Goal: Information Seeking & Learning: Learn about a topic

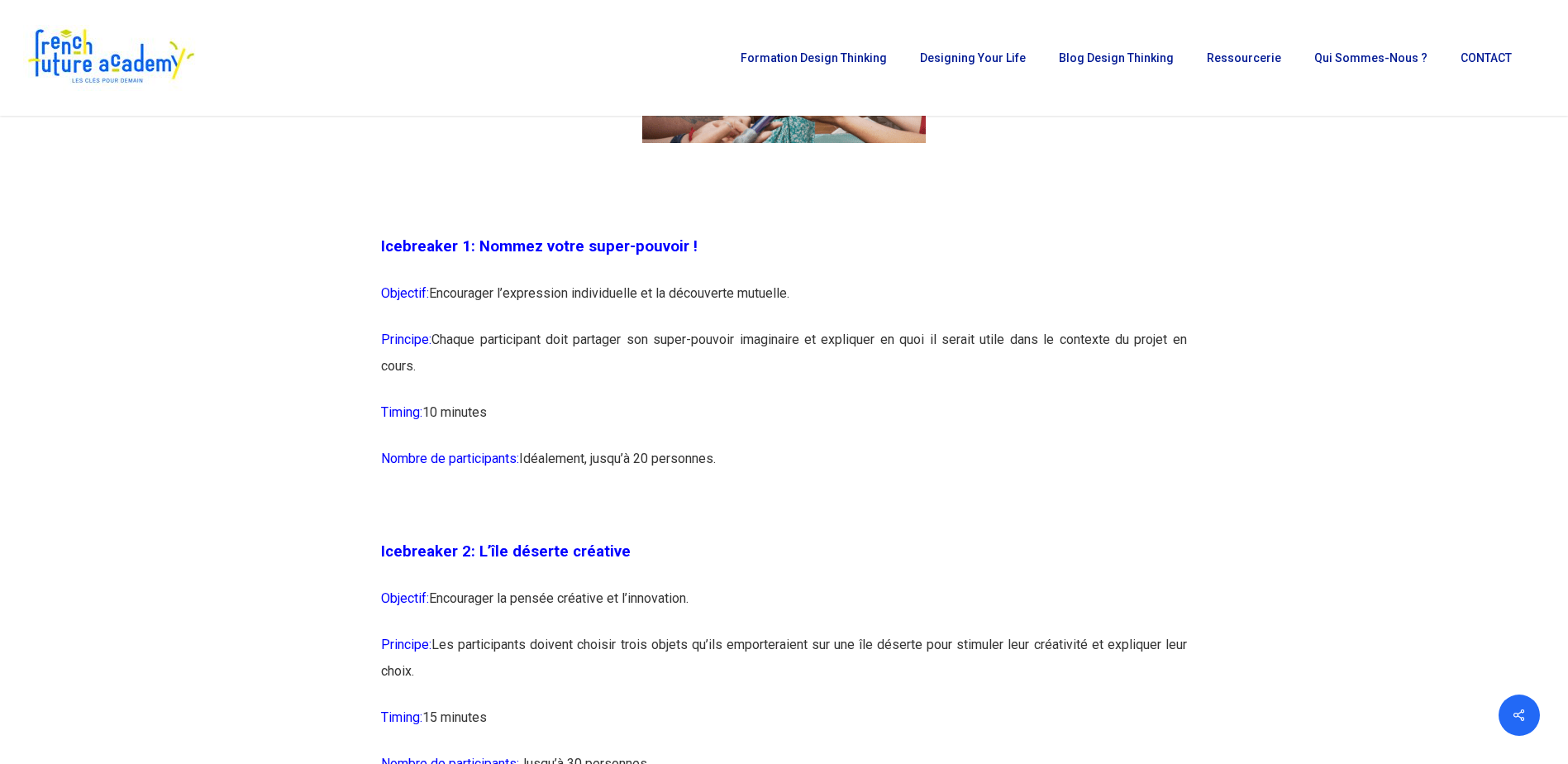
scroll to position [1240, 0]
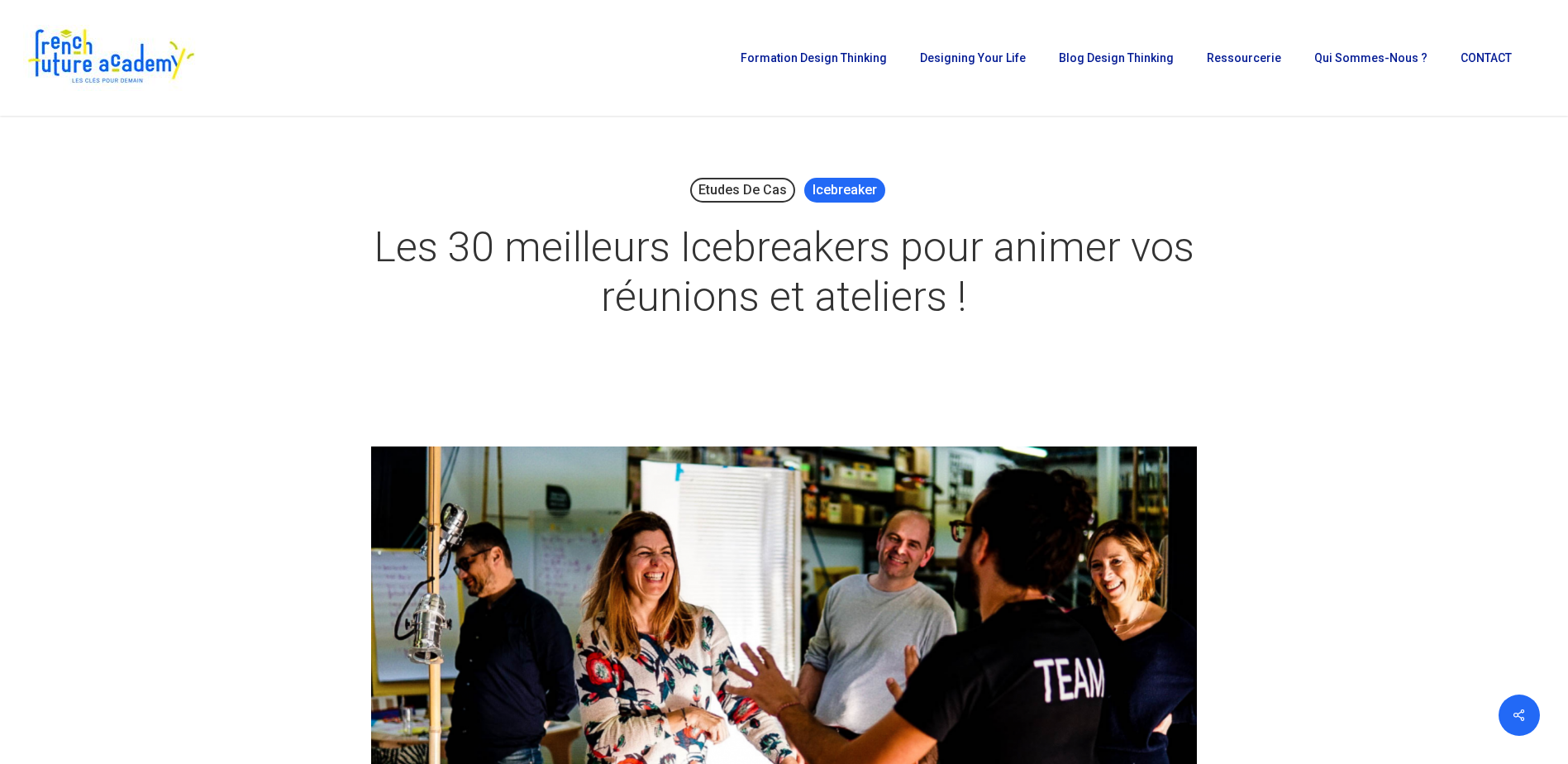
click at [838, 186] on link "Icebreaker" at bounding box center [845, 190] width 81 height 25
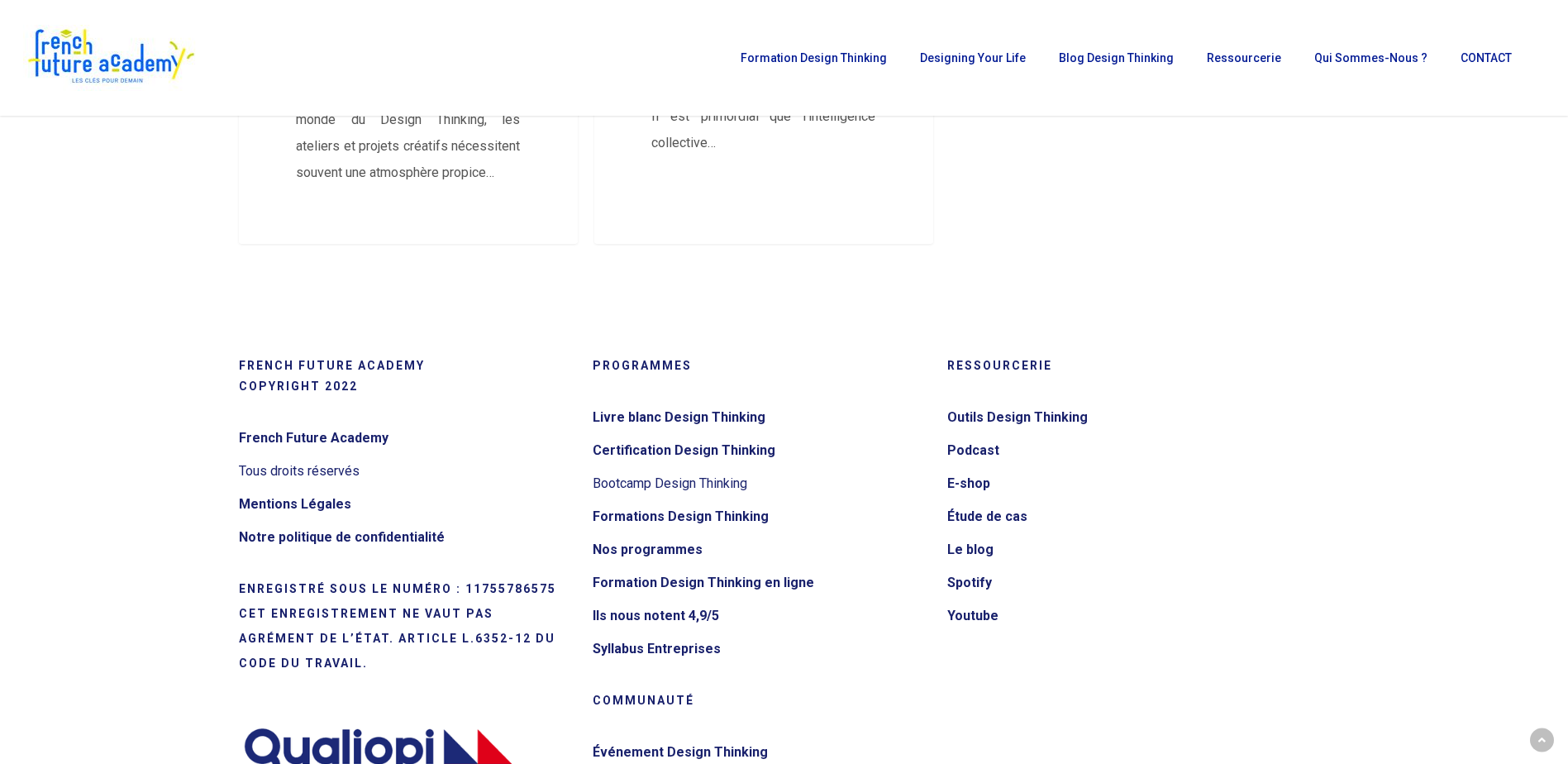
scroll to position [744, 0]
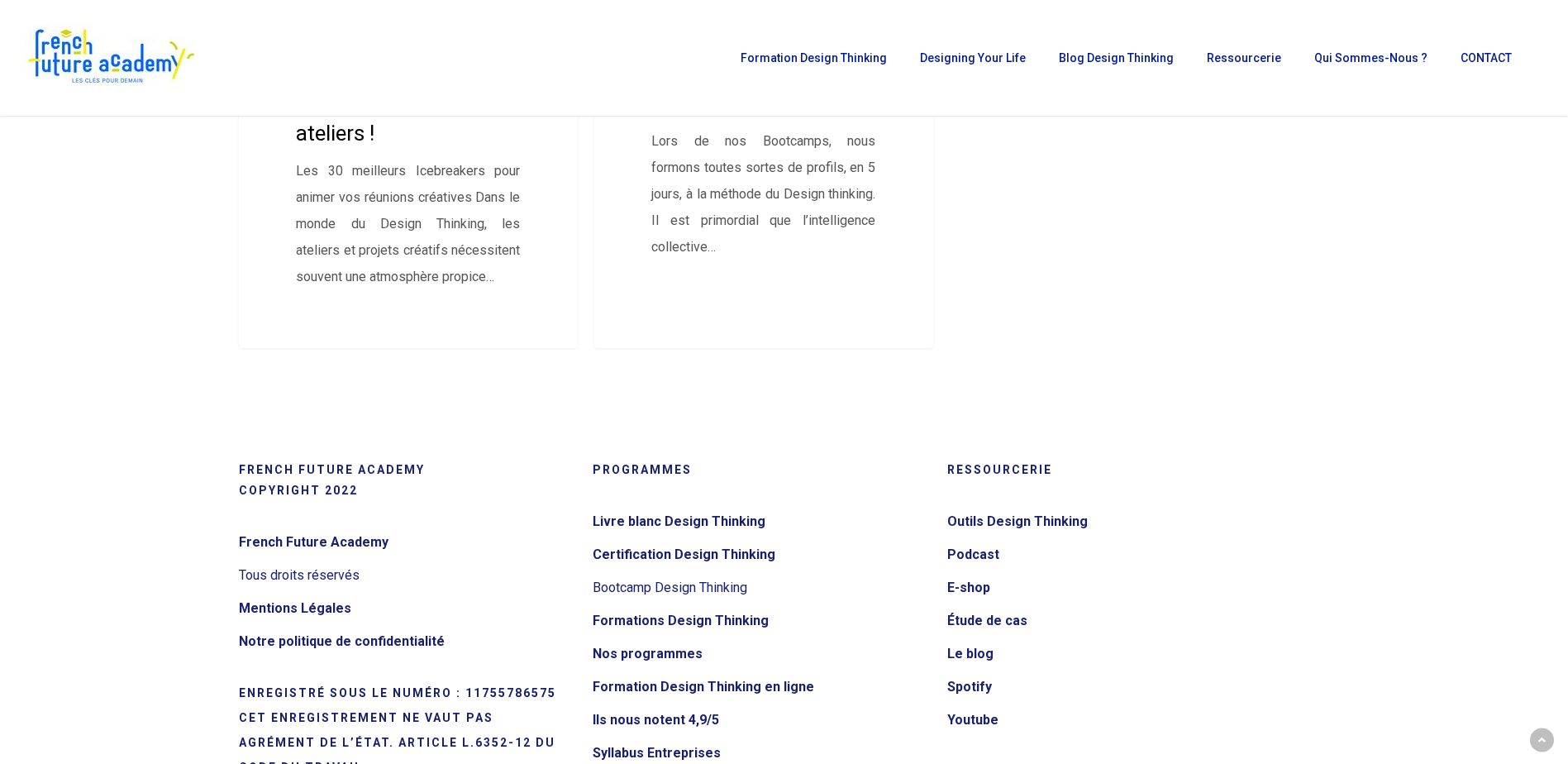
click at [365, 181] on link "Les 30 meilleurs Icebreakers pour animer vos réunions et ateliers !" at bounding box center [409, 45] width 339 height 605
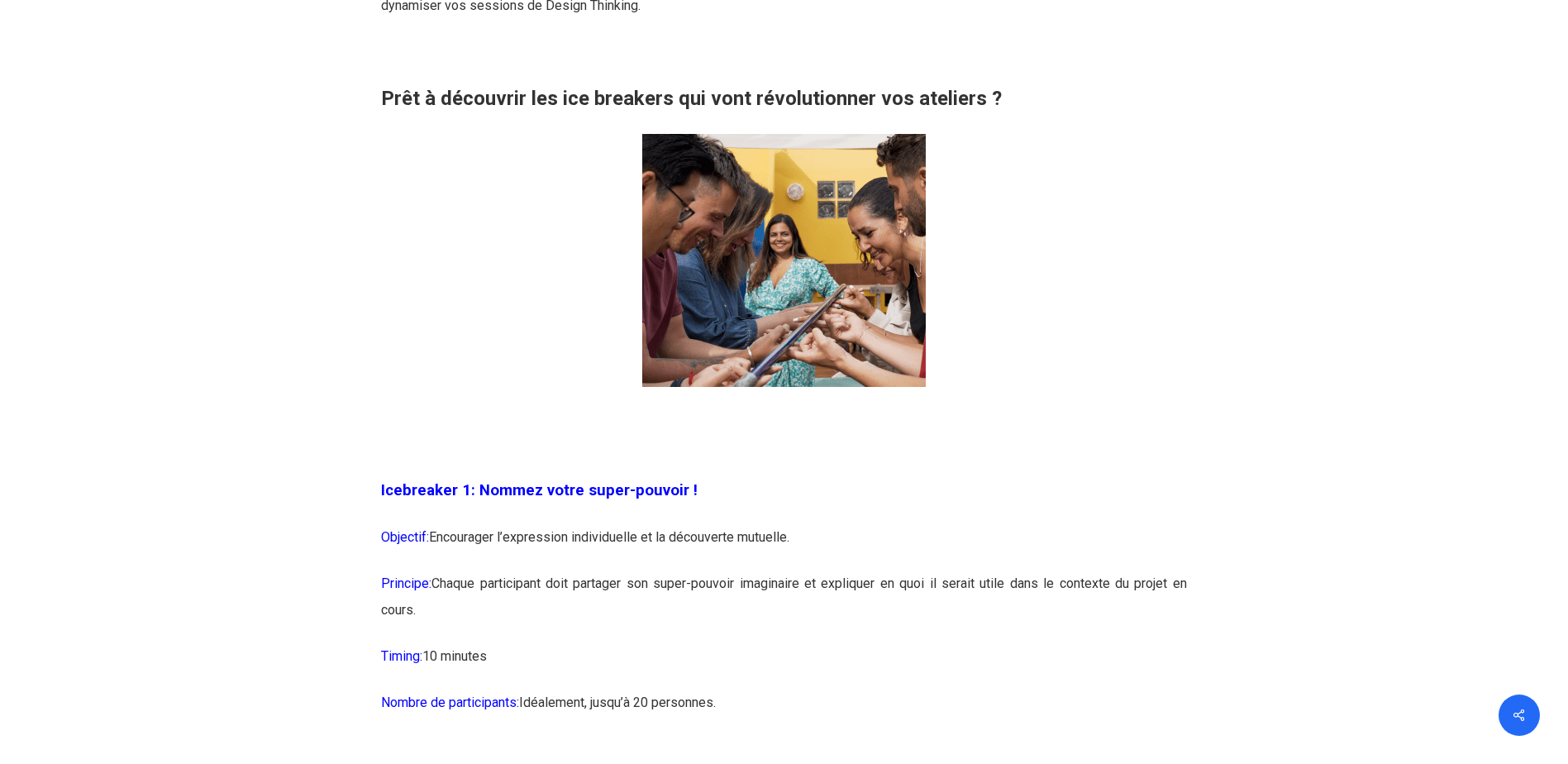
scroll to position [1240, 0]
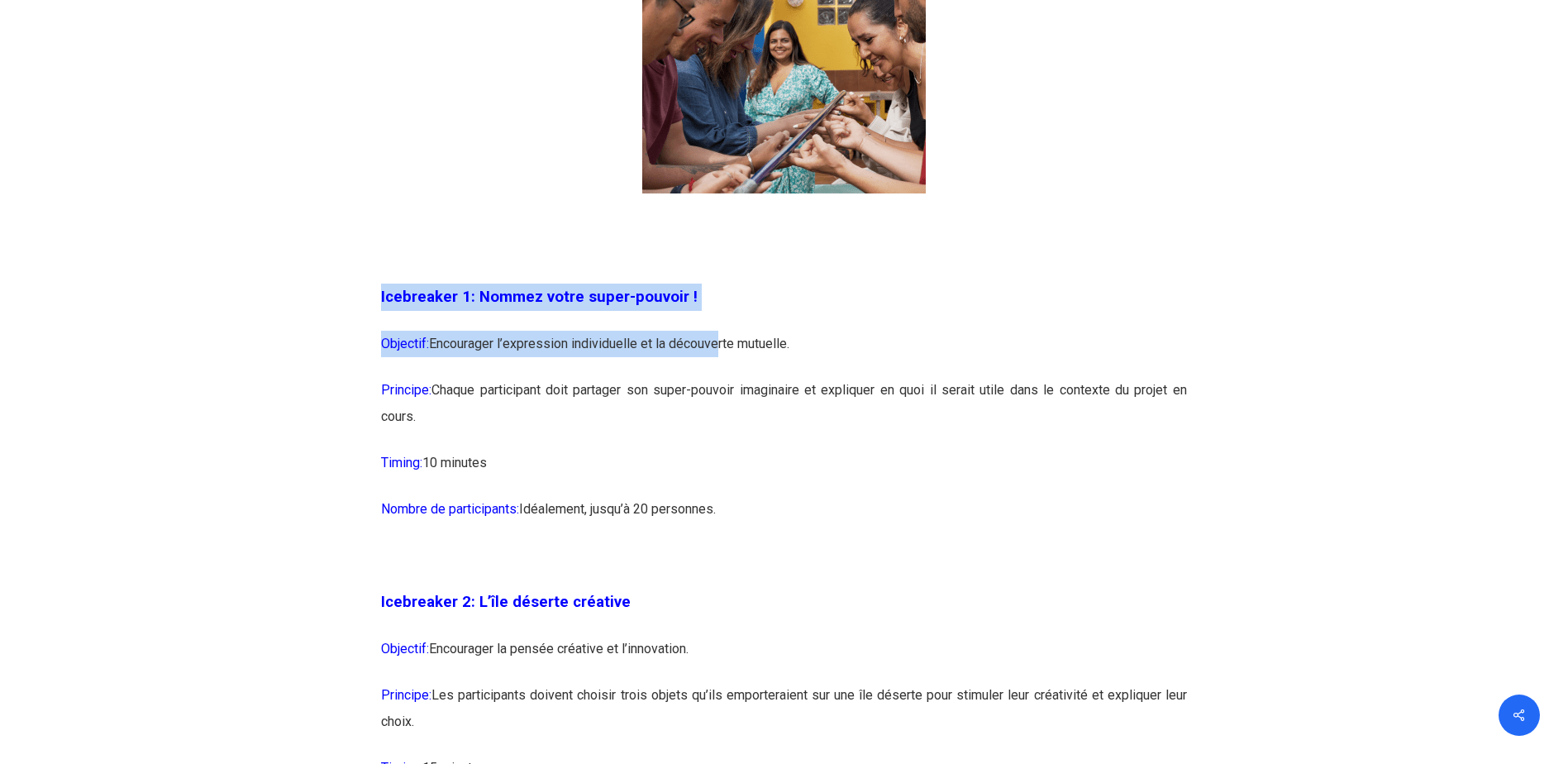
drag, startPoint x: 381, startPoint y: 294, endPoint x: 719, endPoint y: 356, distance: 343.6
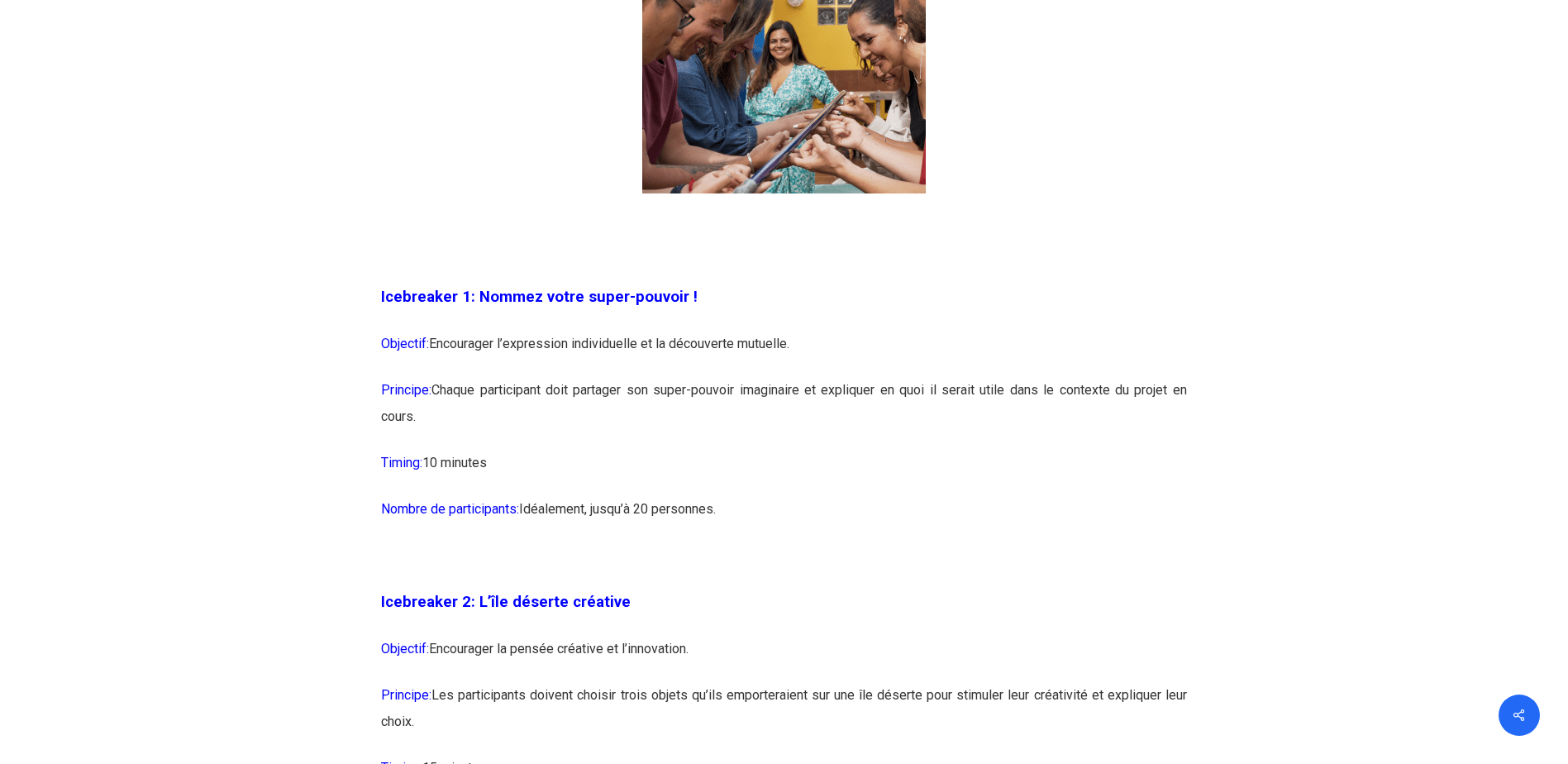
drag, startPoint x: 719, startPoint y: 356, endPoint x: 739, endPoint y: 421, distance: 68.0
click at [739, 421] on p "Principe: Chaque participant doit partager son super-pouvoir imaginaire et expl…" at bounding box center [784, 413] width 806 height 73
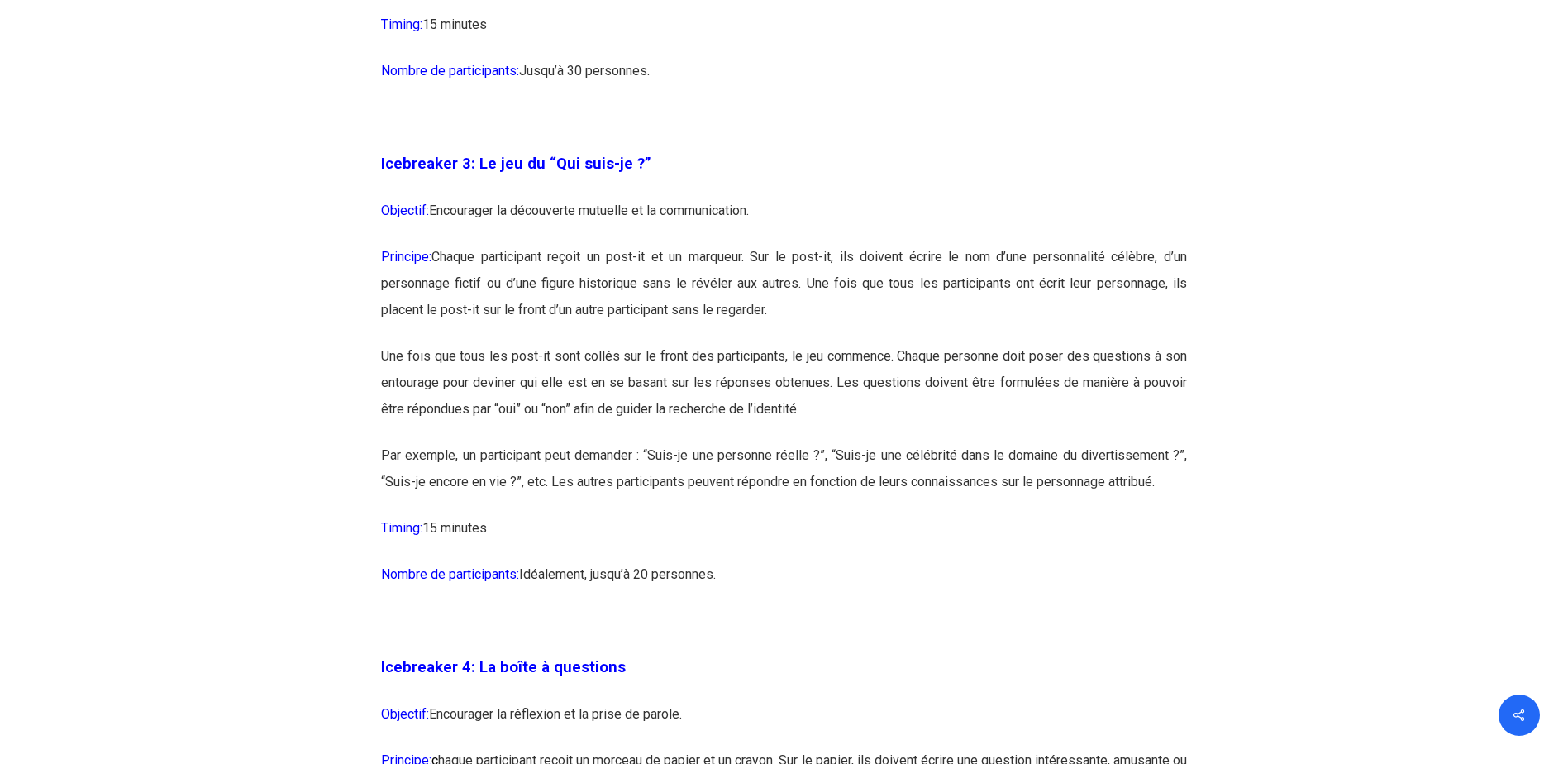
scroll to position [1984, 0]
drag, startPoint x: 381, startPoint y: 161, endPoint x: 813, endPoint y: 569, distance: 594.2
copy div "Icebreaker 3: Le jeu du “Qui suis-je ?” Objectif: Encourager la découverte mutu…"
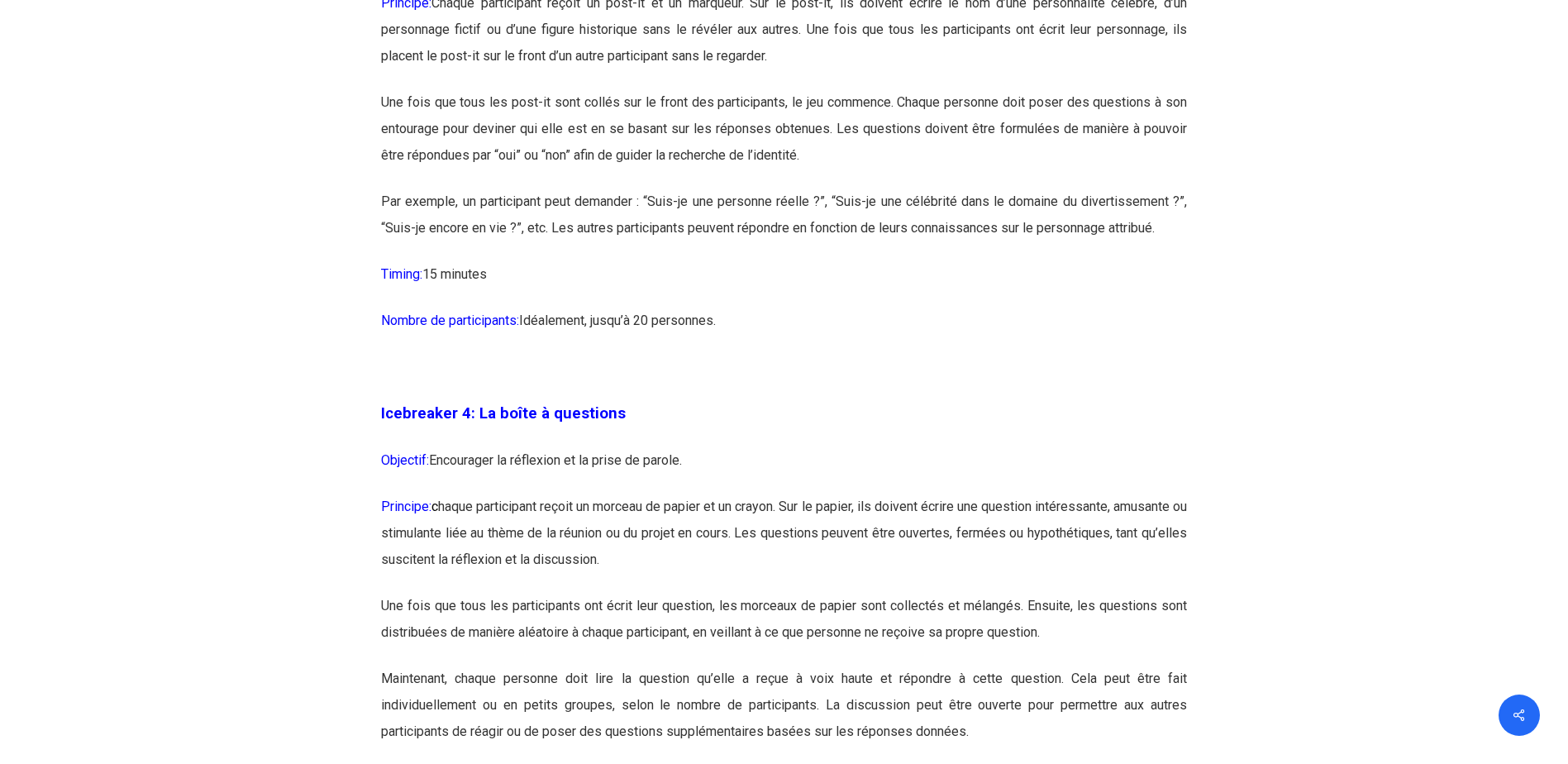
scroll to position [2397, 0]
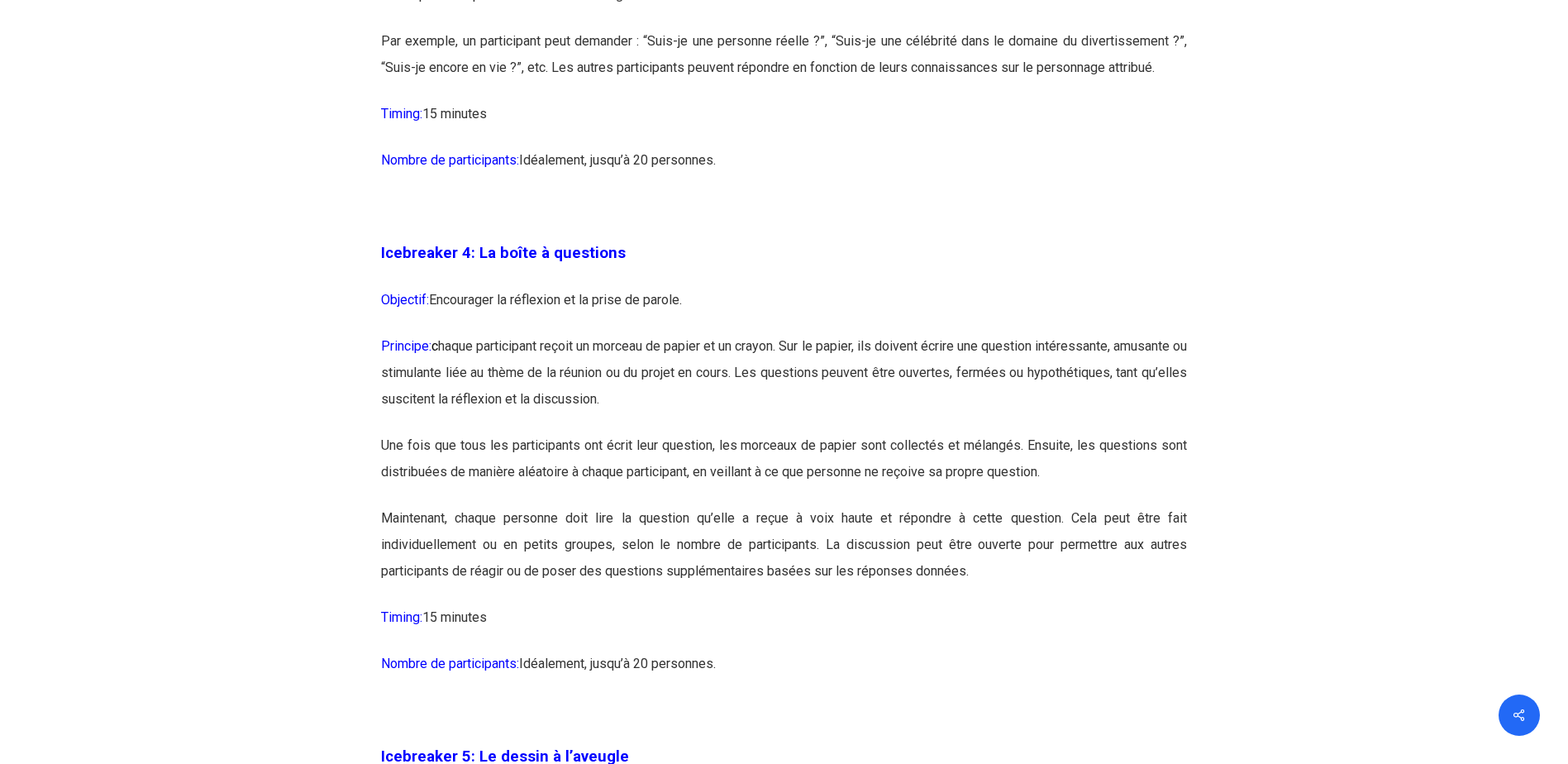
drag, startPoint x: 384, startPoint y: 252, endPoint x: 731, endPoint y: 661, distance: 536.4
drag, startPoint x: 731, startPoint y: 661, endPoint x: 619, endPoint y: 471, distance: 220.6
copy div "cebreaker 4: La boîte à questions Objectif: Encourager la réflexion et la prise…"
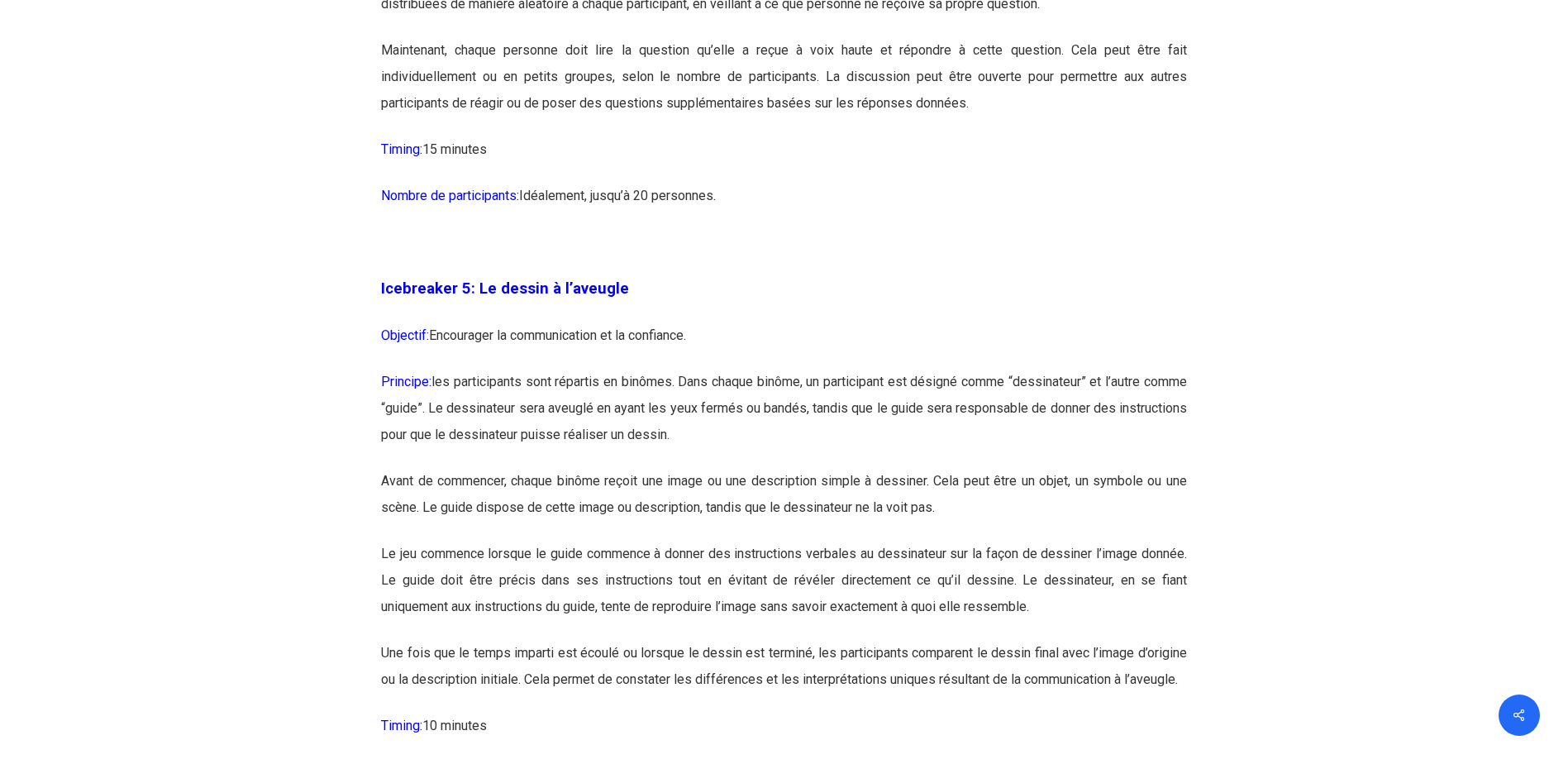
scroll to position [2894, 0]
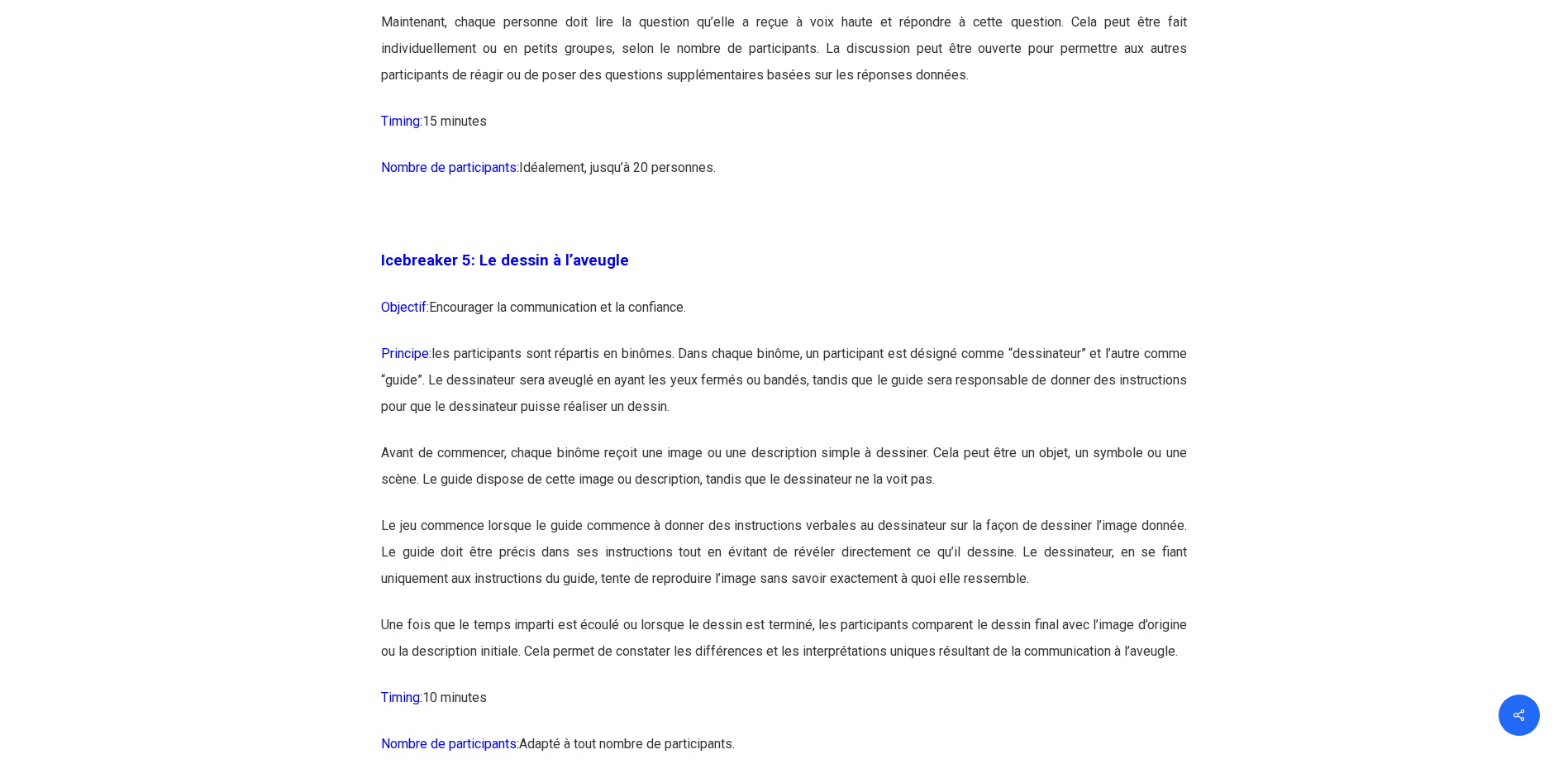
click at [600, 251] on span "Icebreaker 5: Le dessin à l’aveugle" at bounding box center [505, 260] width 248 height 18
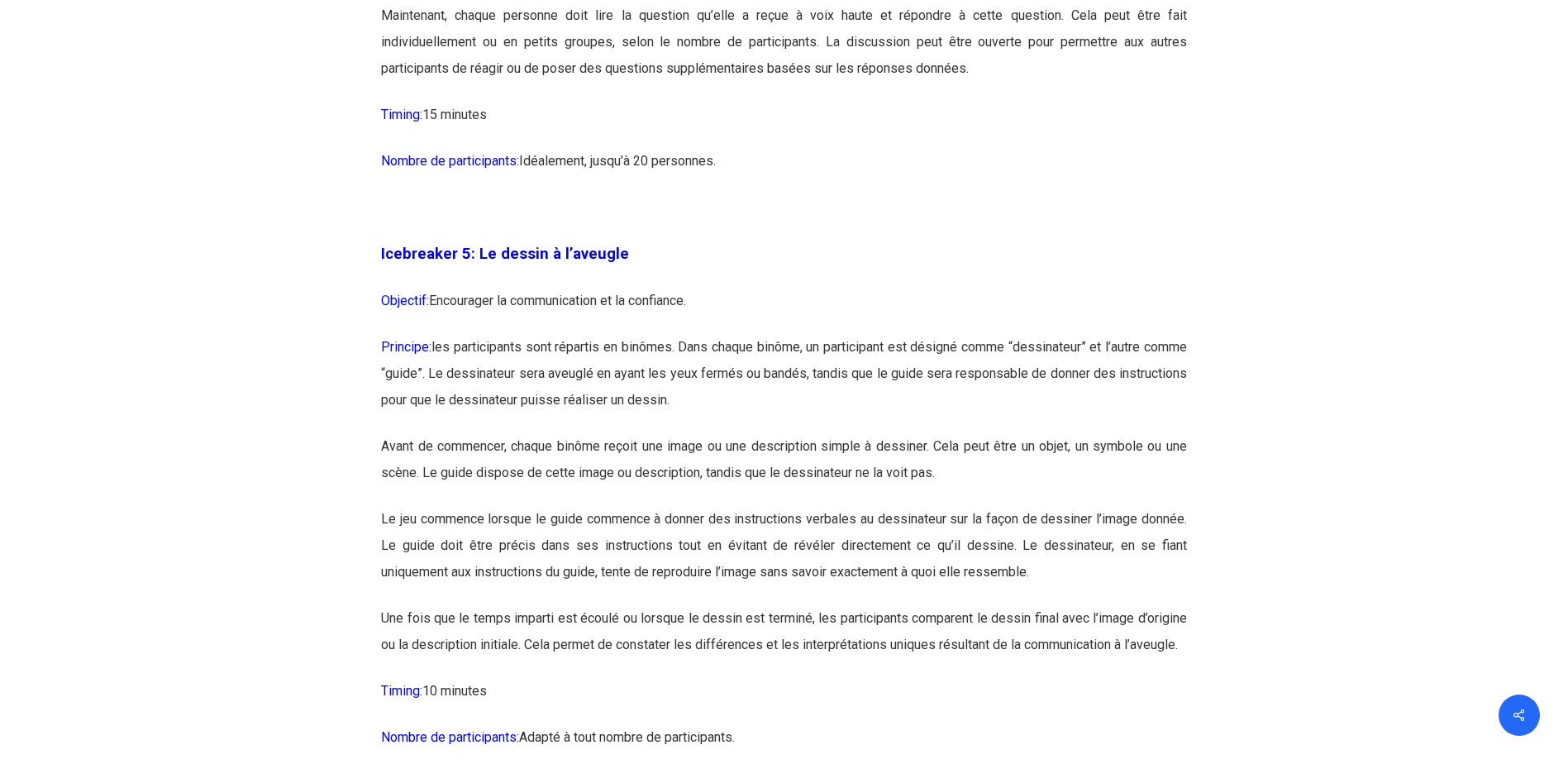
drag, startPoint x: 381, startPoint y: 257, endPoint x: 1155, endPoint y: 738, distance: 911.3
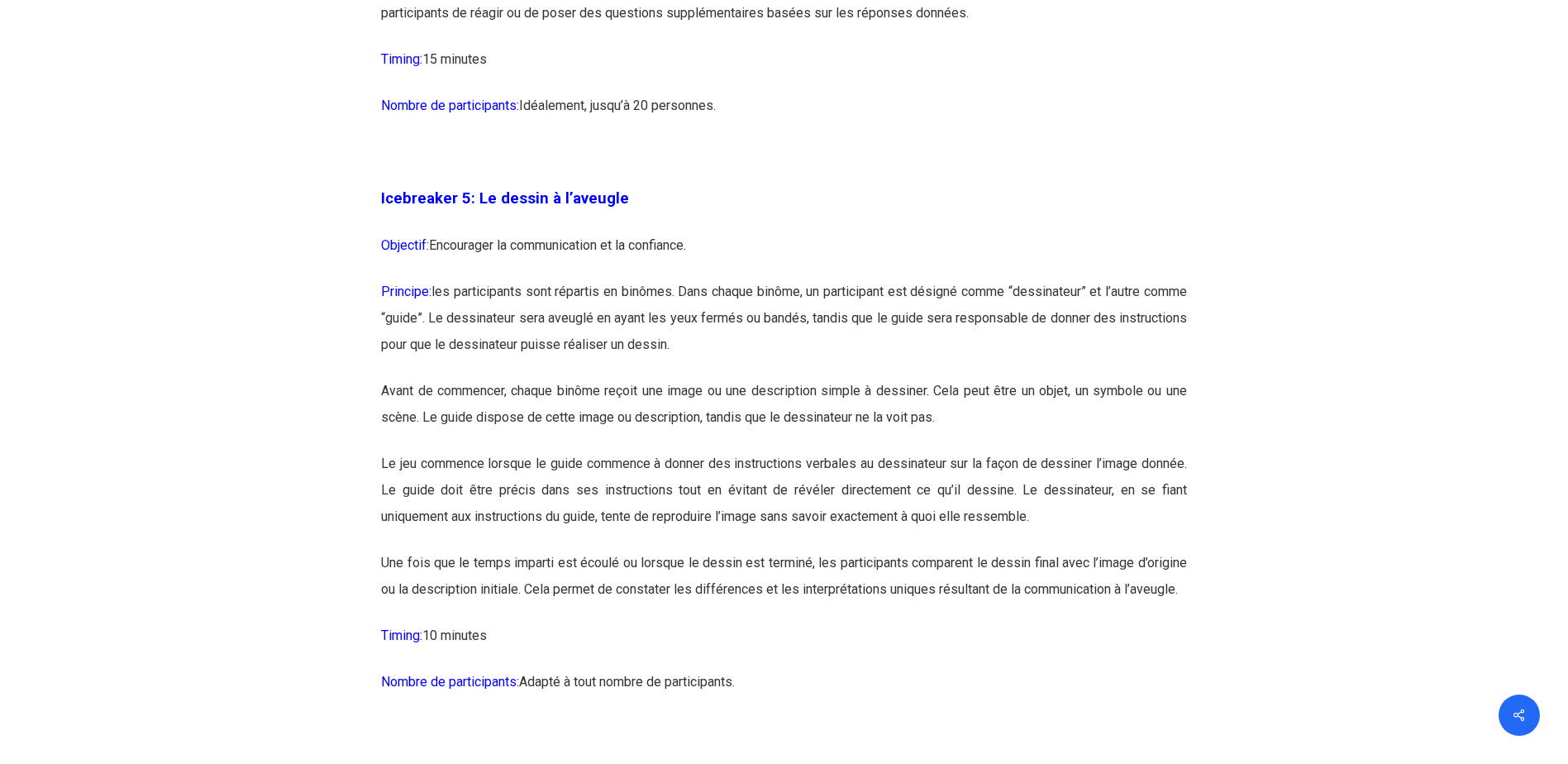
scroll to position [3065, 0]
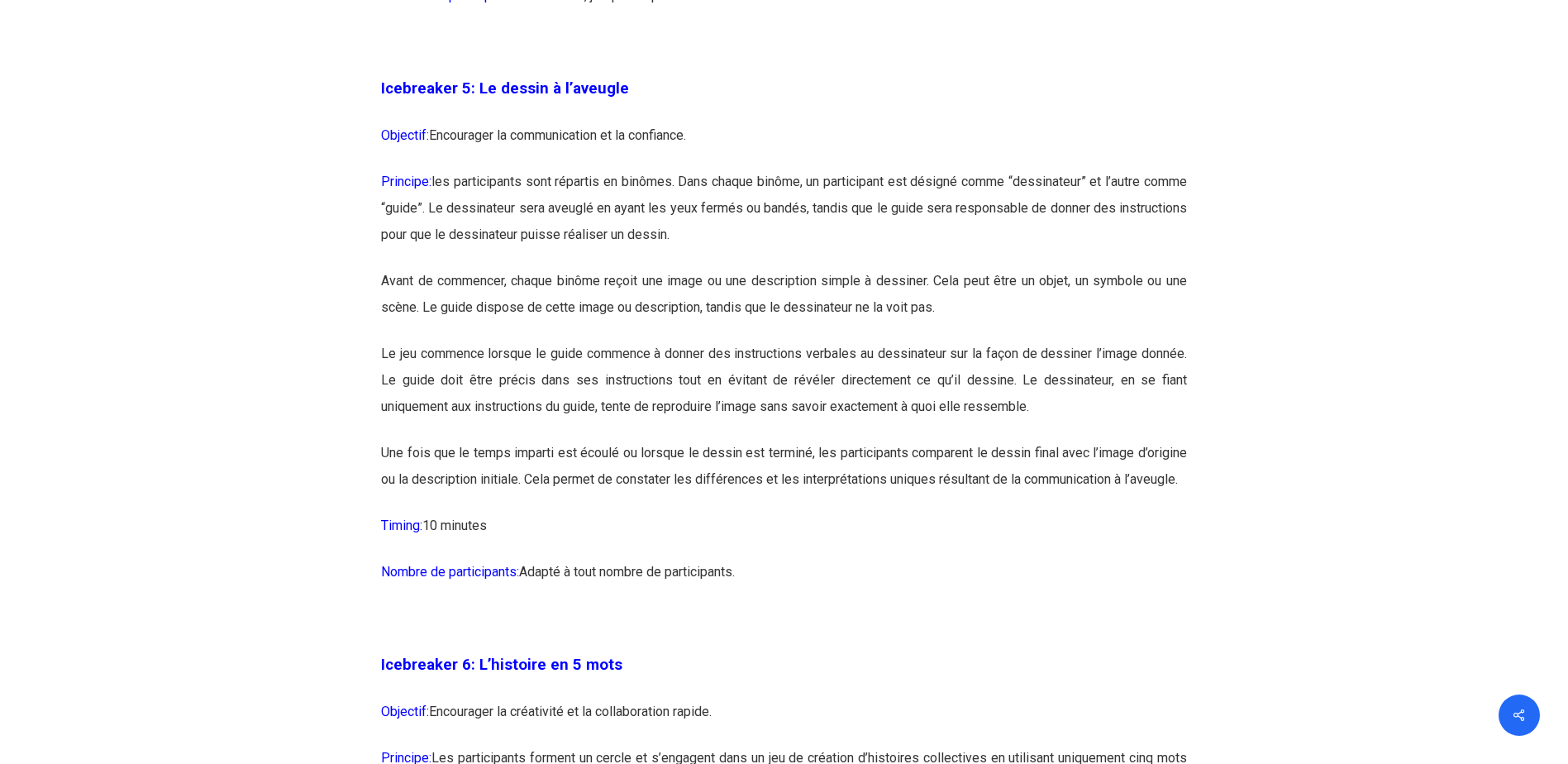
click at [668, 644] on p at bounding box center [784, 628] width 806 height 46
drag, startPoint x: 383, startPoint y: 84, endPoint x: 767, endPoint y: 592, distance: 636.8
drag, startPoint x: 767, startPoint y: 592, endPoint x: 636, endPoint y: 368, distance: 259.5
copy div "Icebreaker 5: Le dessin à l’aveugle Objectif: Encourager la communication et la…"
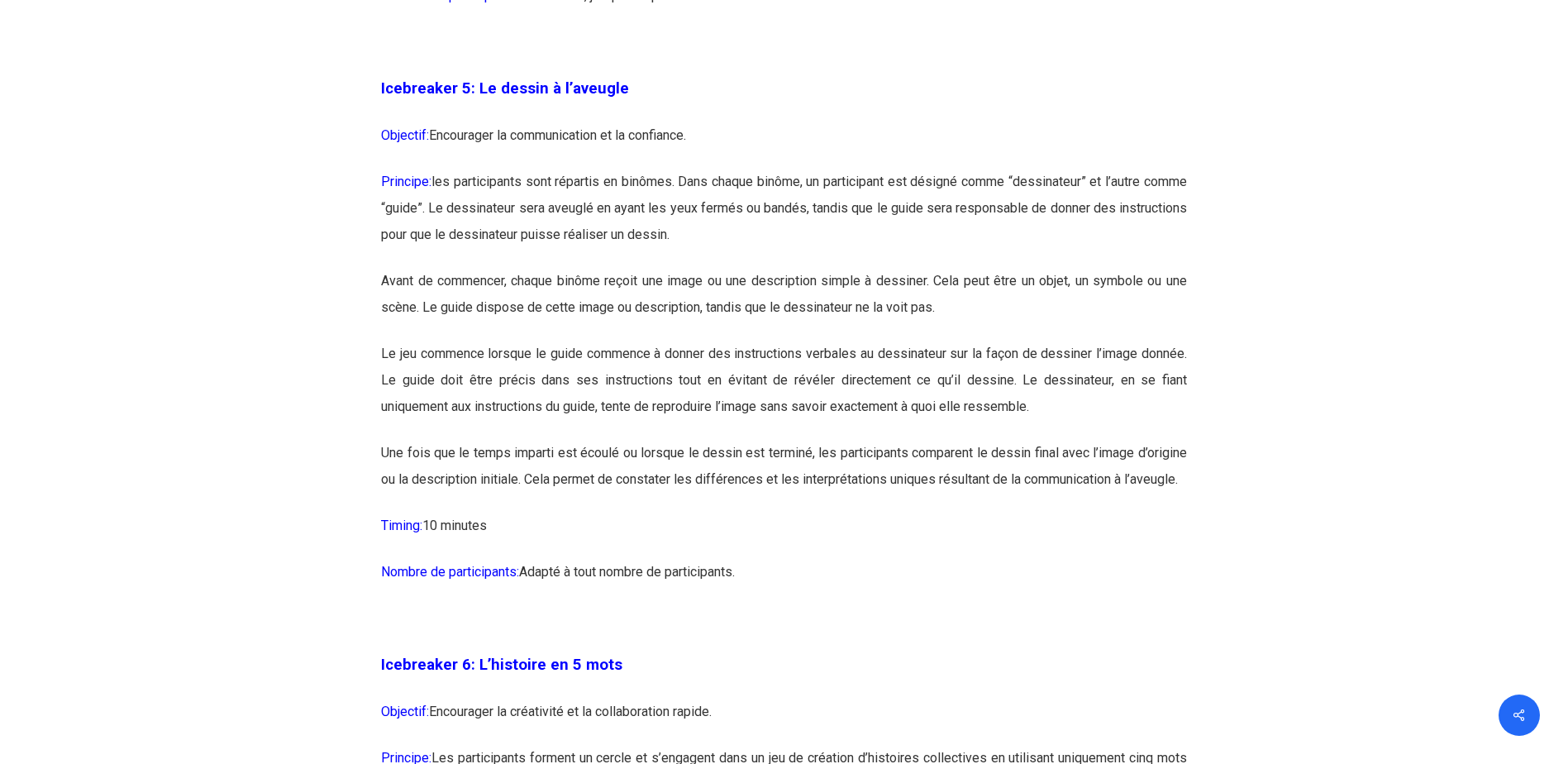
click at [777, 632] on p at bounding box center [784, 628] width 806 height 46
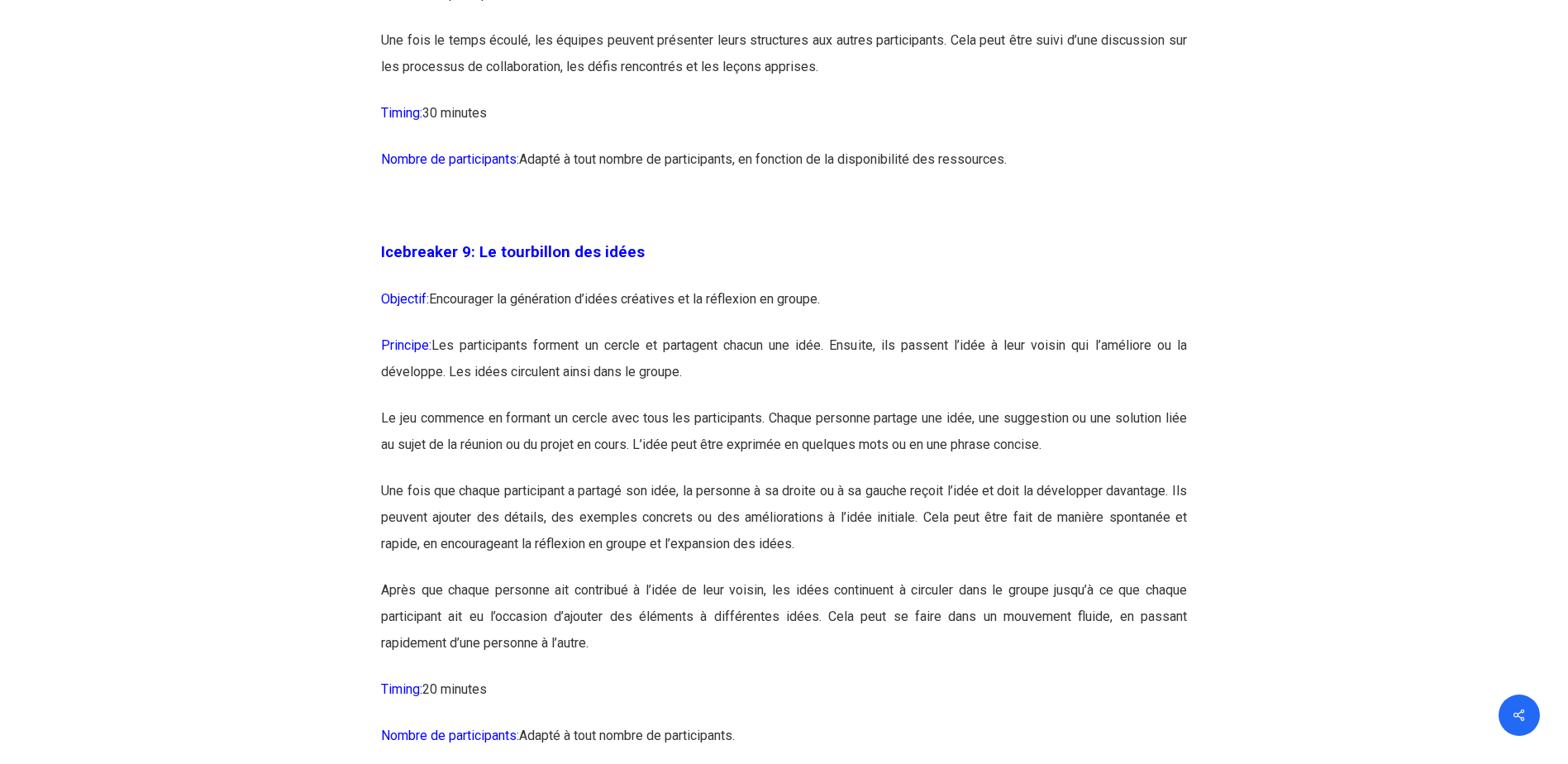
scroll to position [5282, 0]
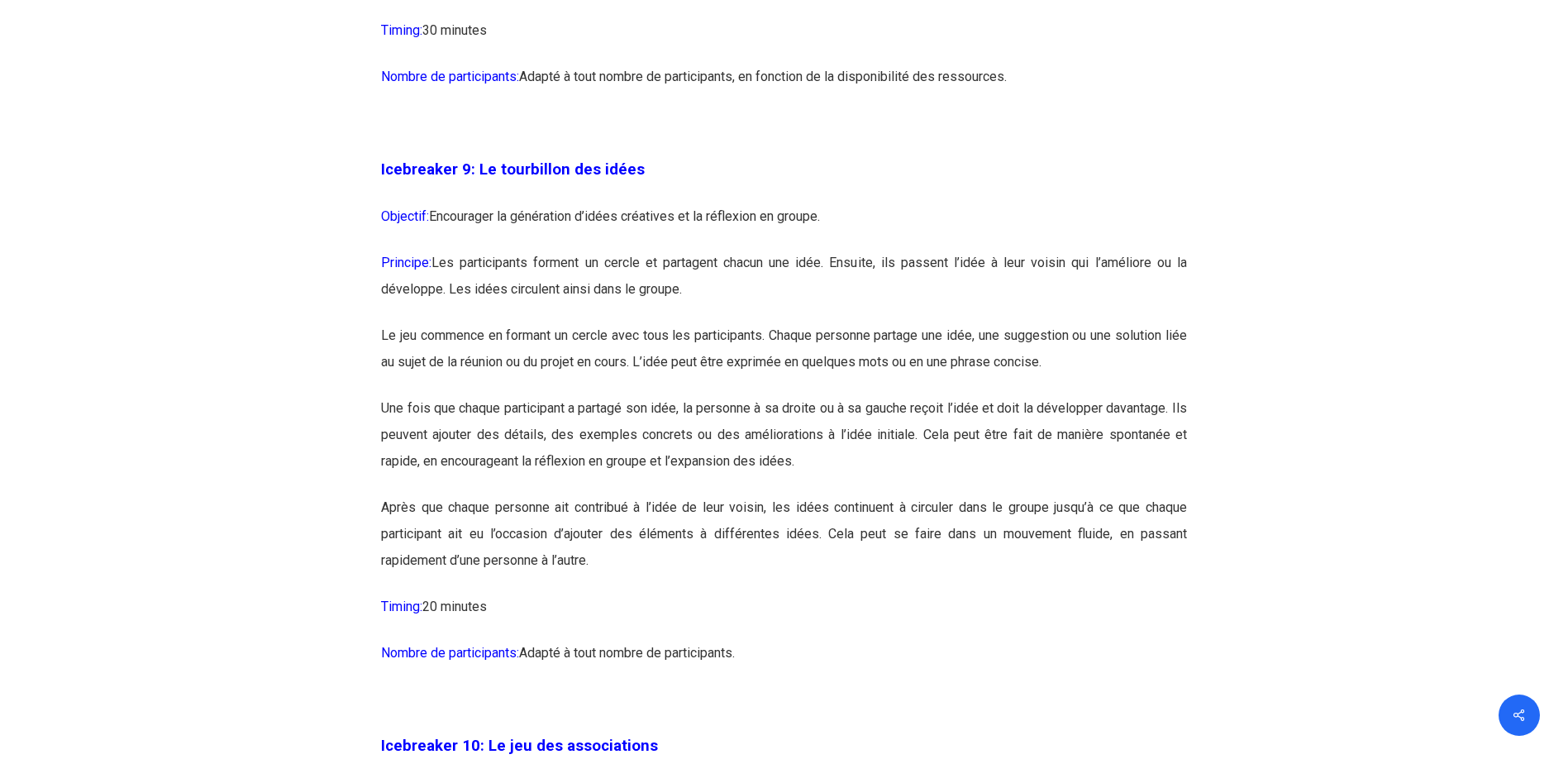
drag, startPoint x: 383, startPoint y: 223, endPoint x: 763, endPoint y: 724, distance: 628.8
drag, startPoint x: 763, startPoint y: 724, endPoint x: 666, endPoint y: 507, distance: 237.7
copy div "Icebreaker 9: Le tourbillon des idées Objectif: Encourager la génération d’idée…"
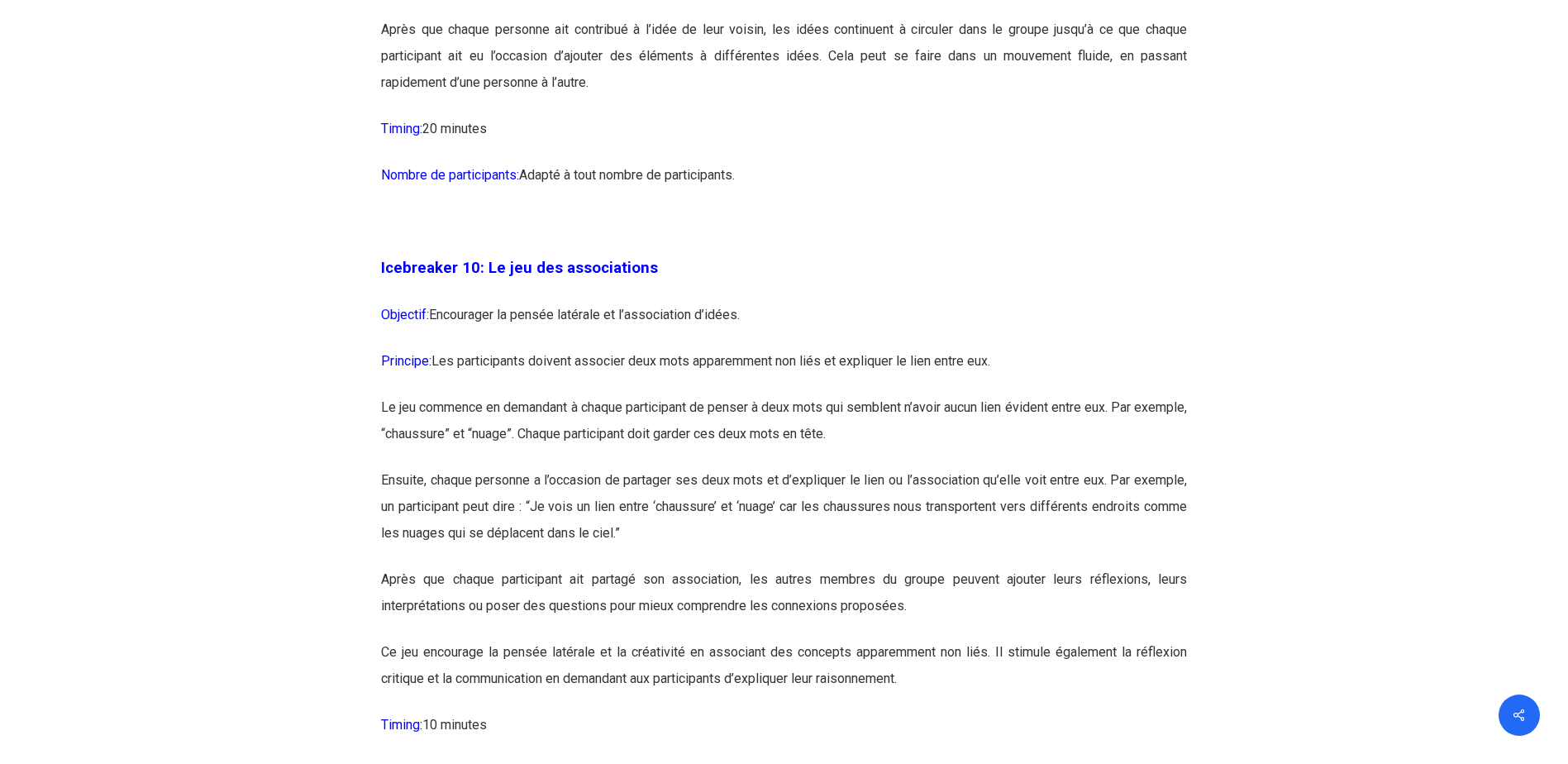
scroll to position [5779, 0]
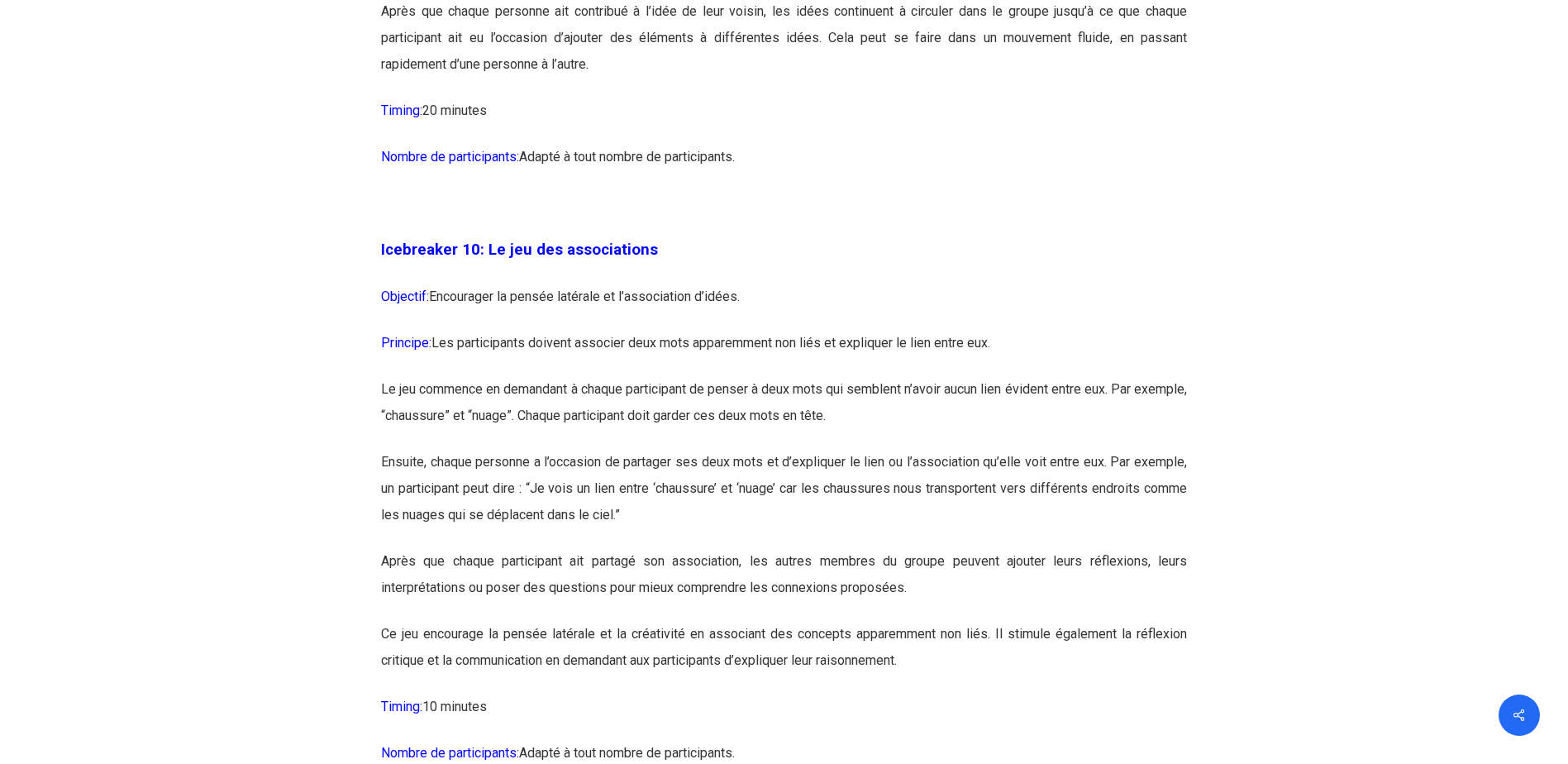
click at [683, 376] on p "Principe: Les participants doivent associer deux mots apparemment non liés et e…" at bounding box center [784, 353] width 806 height 46
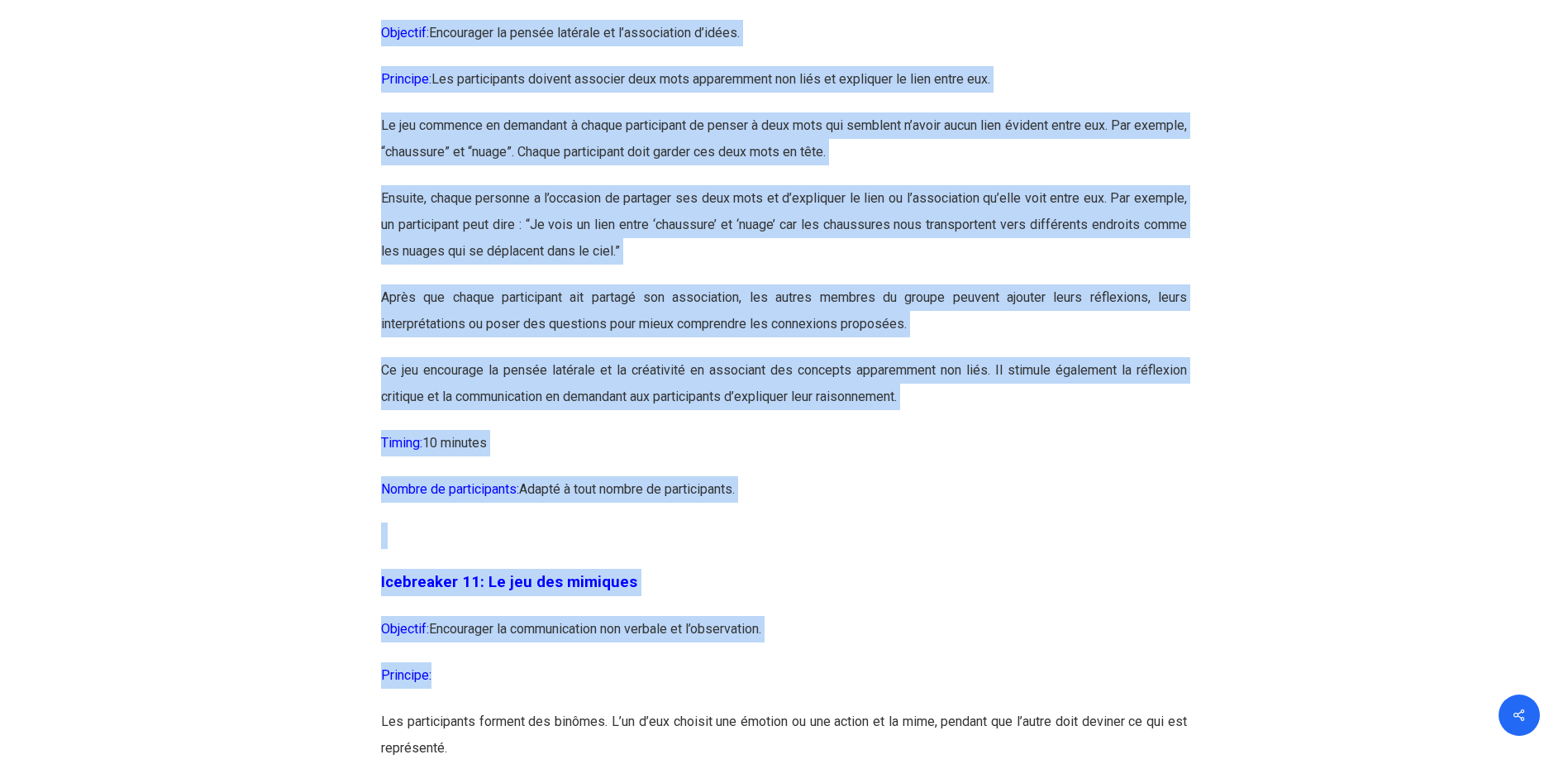
scroll to position [6089, 0]
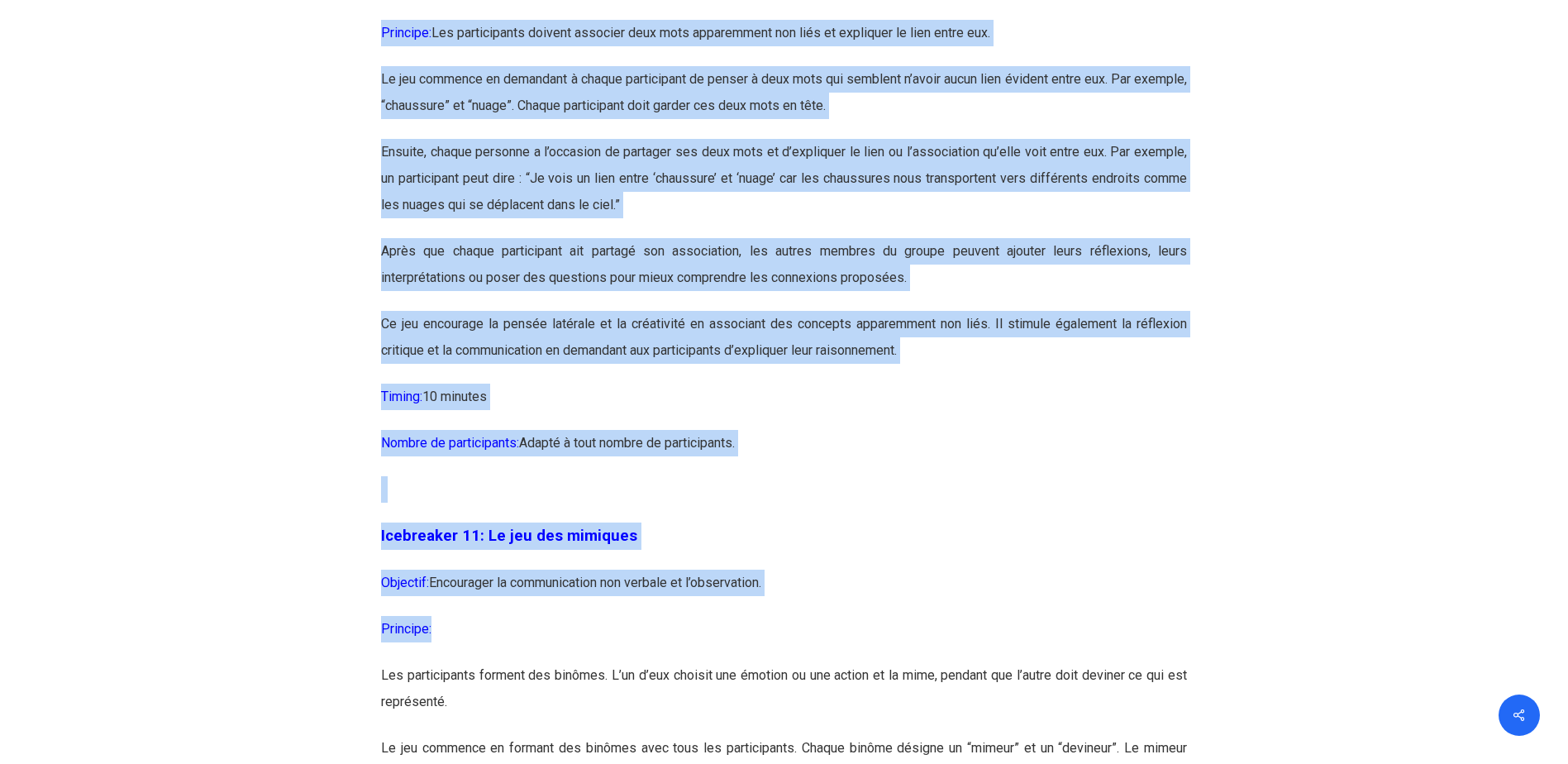
drag, startPoint x: 385, startPoint y: 298, endPoint x: 775, endPoint y: 523, distance: 450.2
copy div "cebreaker 10: Le jeu des associations Objectif: Encourager la pensée latérale e…"
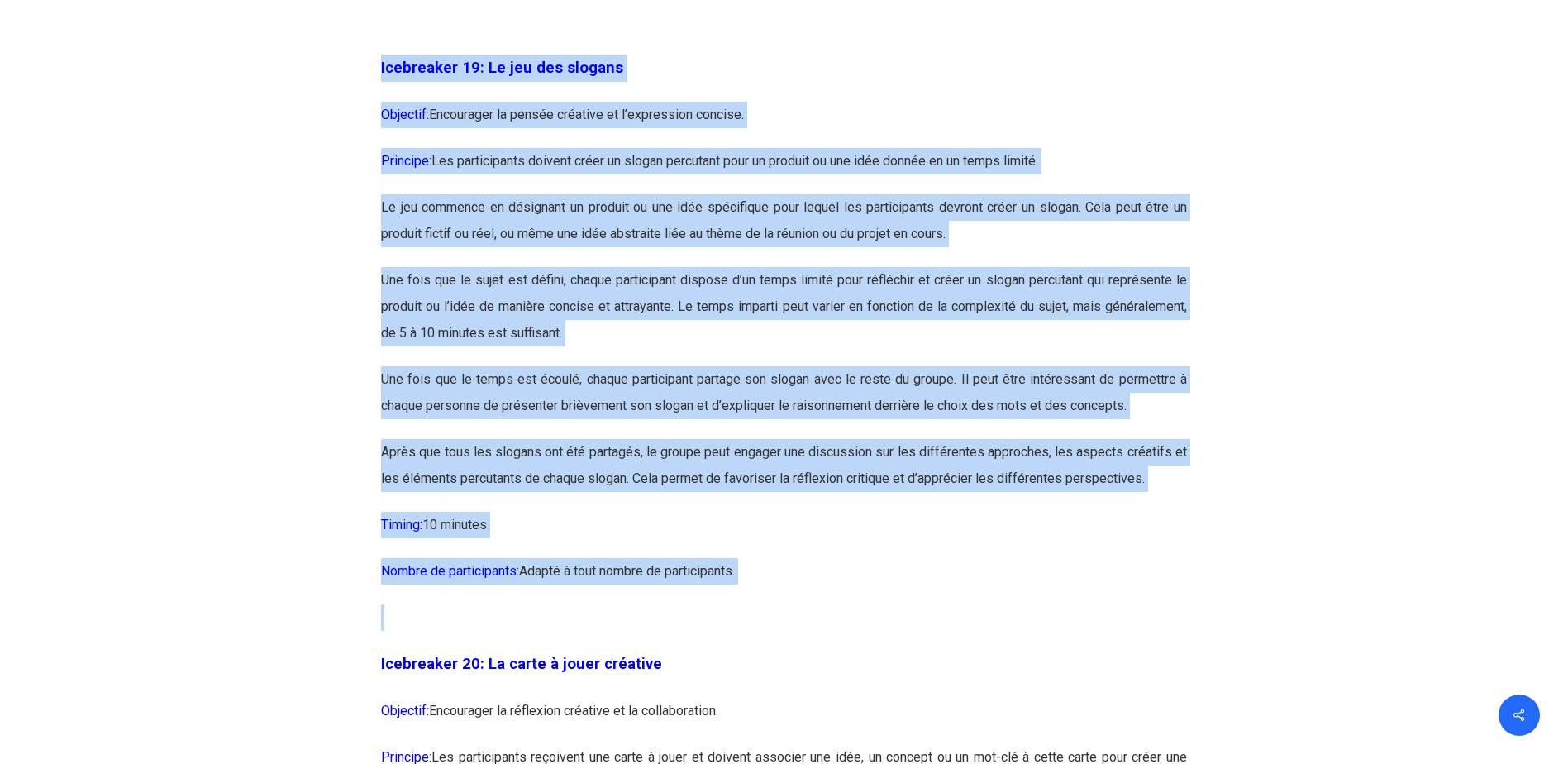
scroll to position [10636, 0]
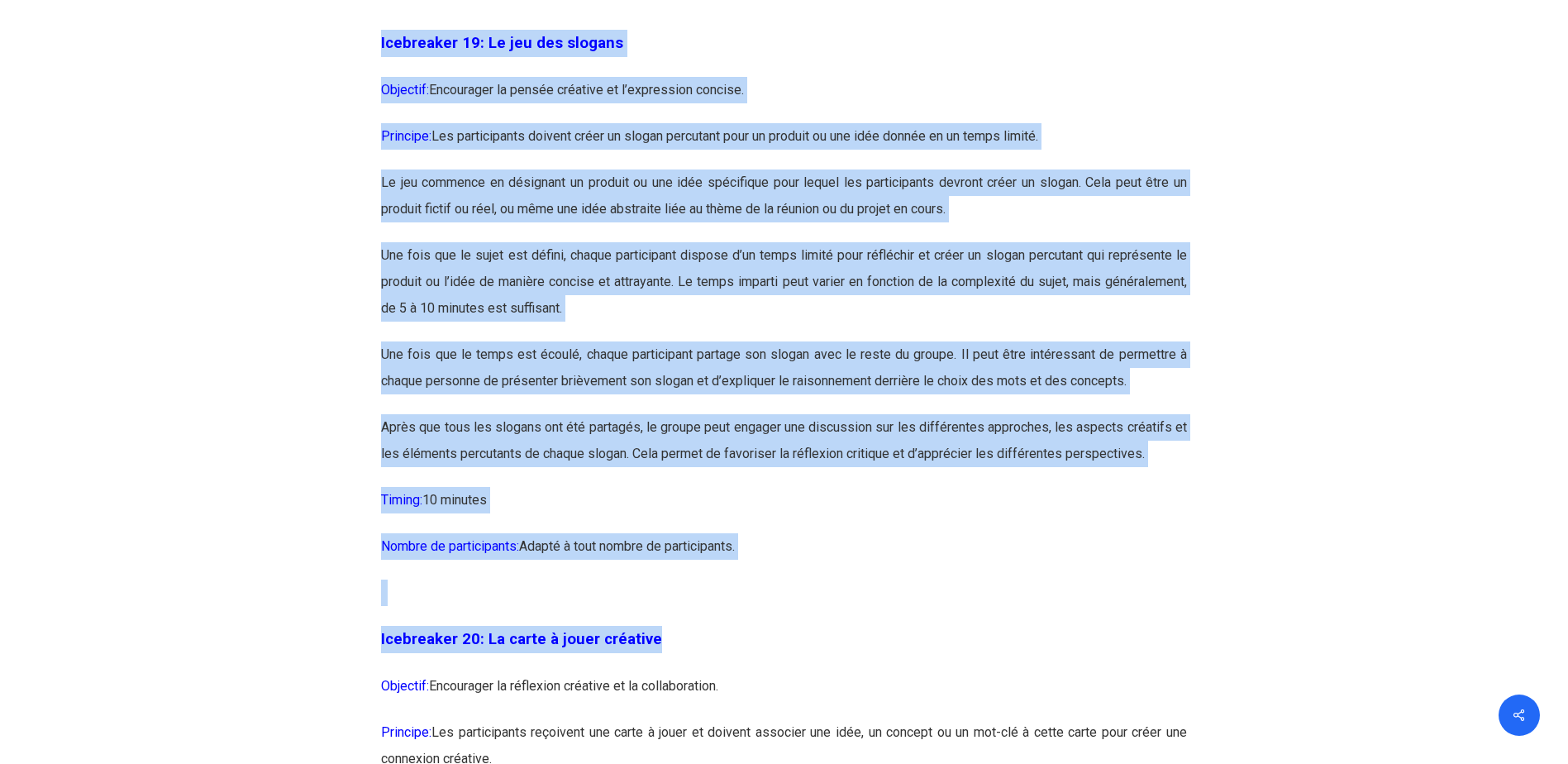
drag, startPoint x: 383, startPoint y: 179, endPoint x: 778, endPoint y: 674, distance: 633.3
drag, startPoint x: 778, startPoint y: 674, endPoint x: 647, endPoint y: 473, distance: 239.9
copy div "Icebreaker 19: Le jeu des slogans Objectif: Encourager la pensée créative et l’…"
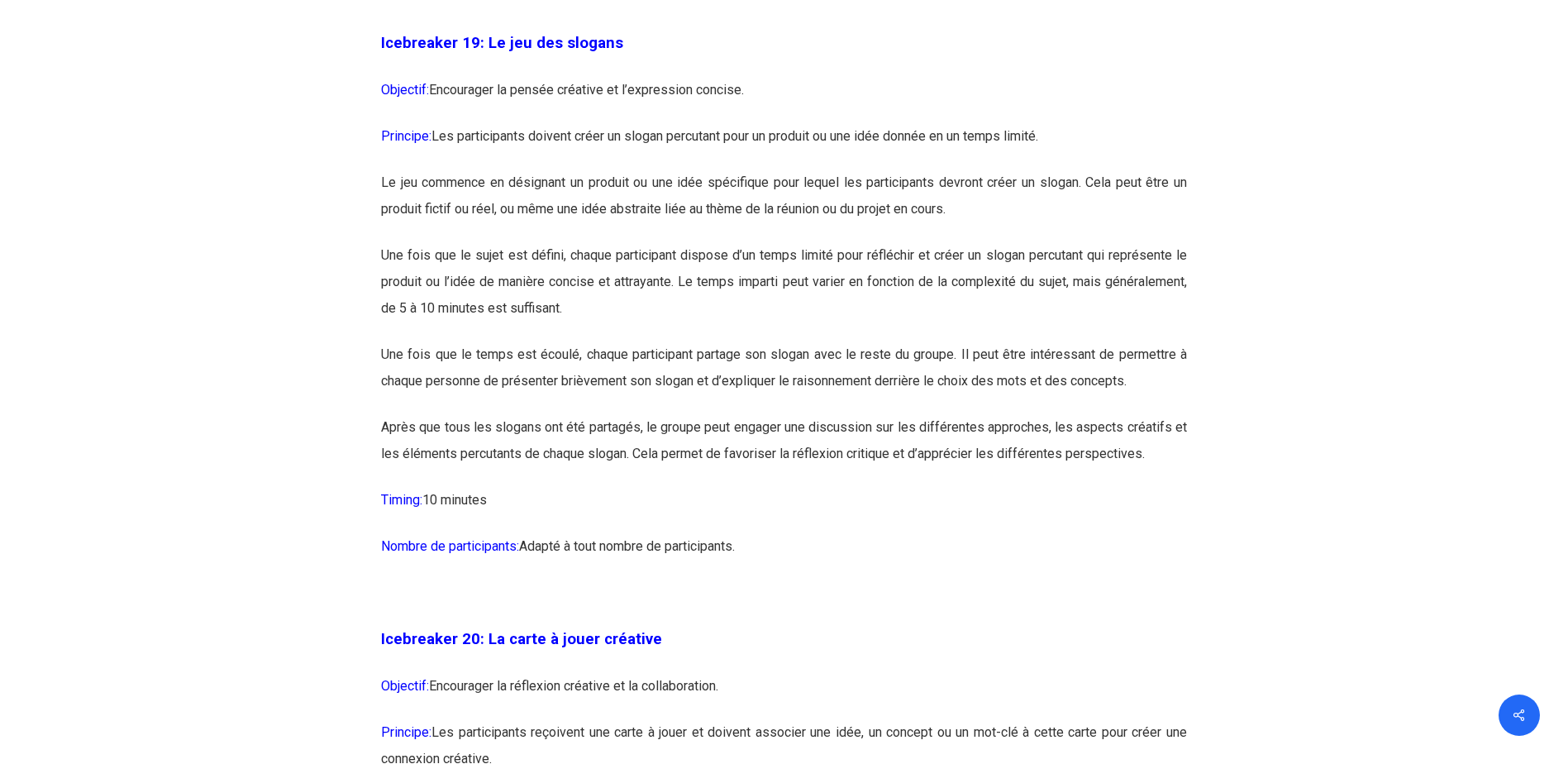
click at [759, 673] on p "Icebreaker 20: La carte à jouer créative" at bounding box center [784, 649] width 806 height 47
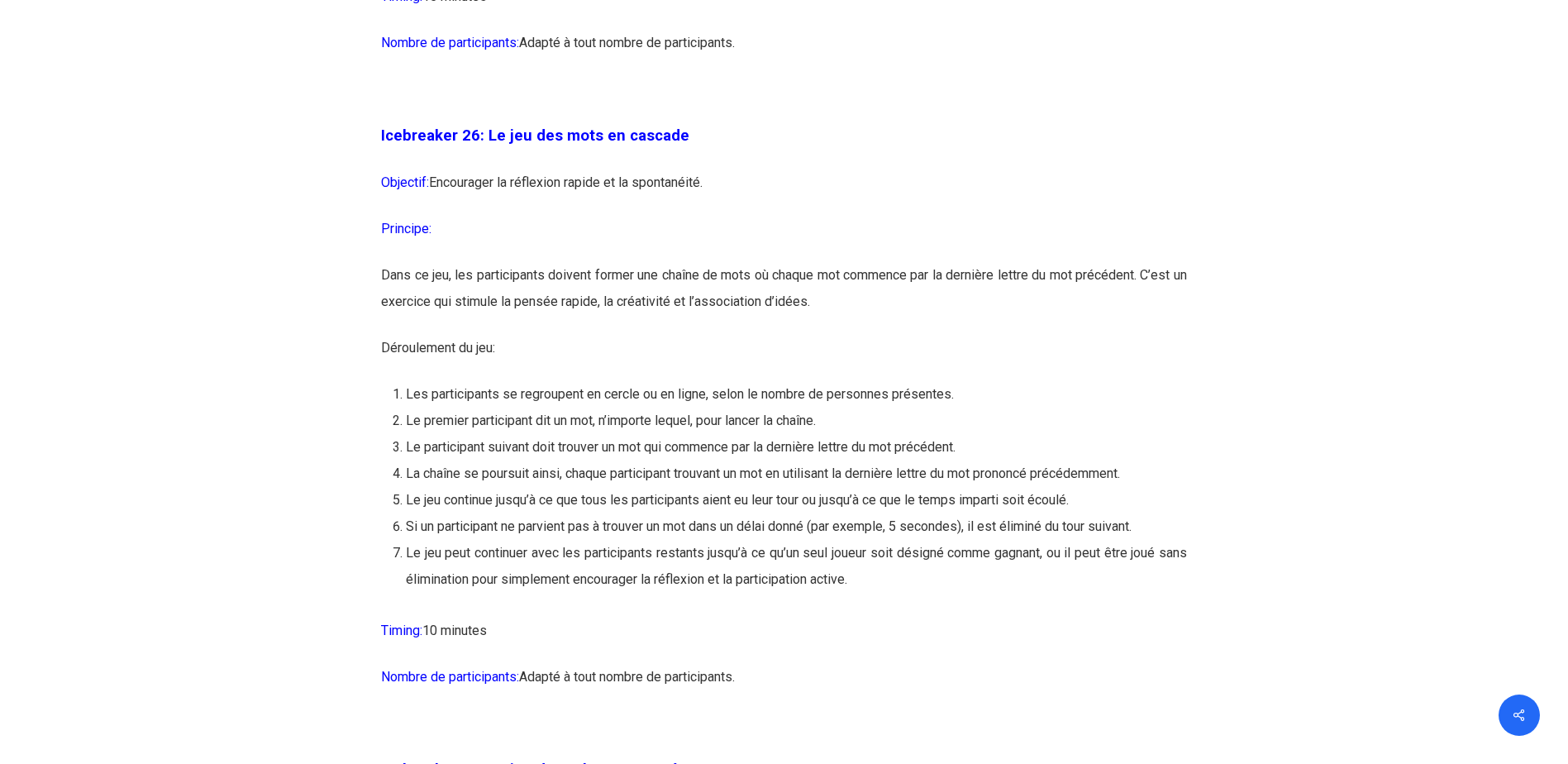
scroll to position [14522, 0]
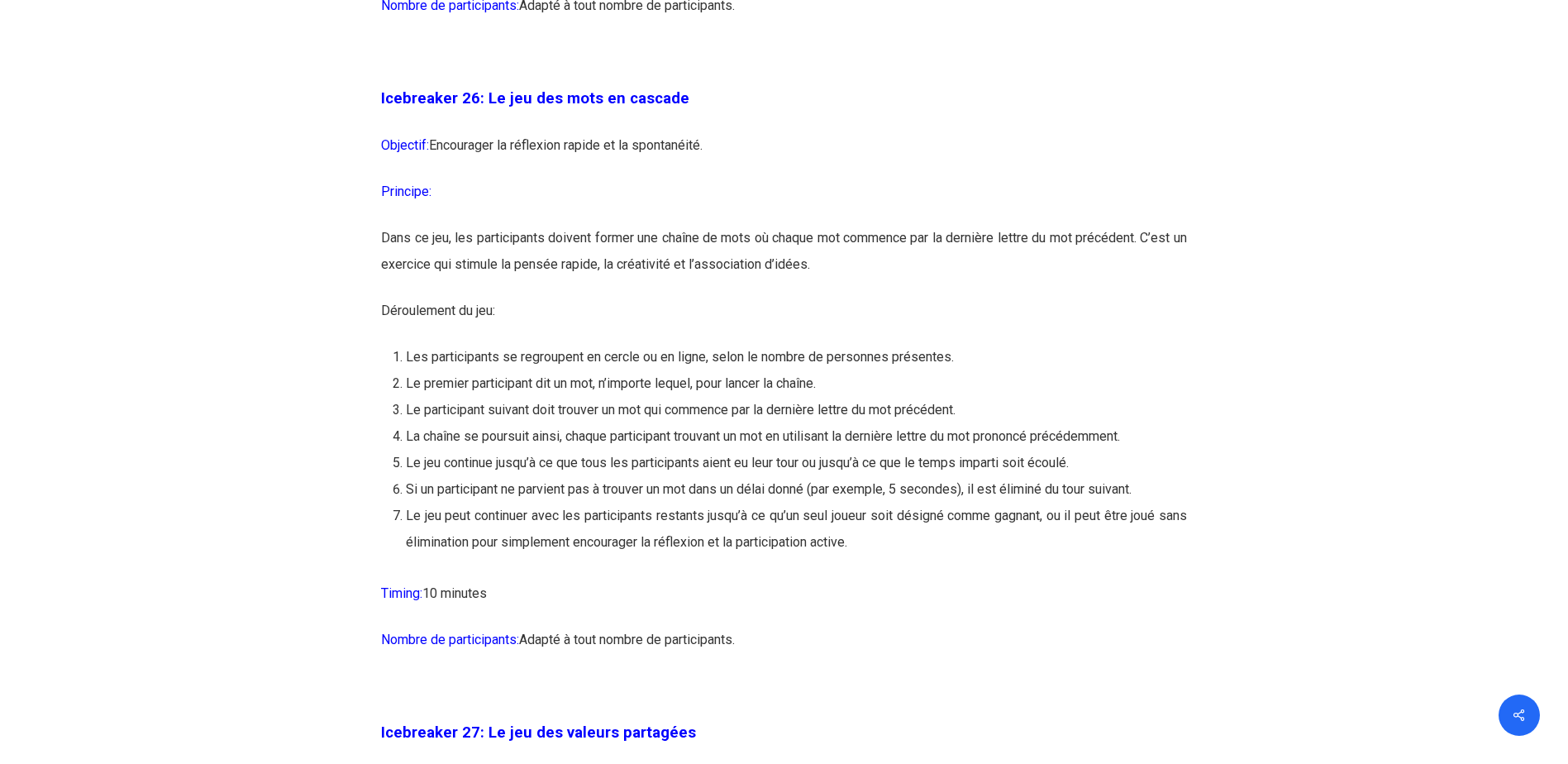
drag, startPoint x: 386, startPoint y: 167, endPoint x: 784, endPoint y: 696, distance: 662.0
drag, startPoint x: 784, startPoint y: 696, endPoint x: 700, endPoint y: 575, distance: 147.3
copy div "cebreaker 26: Le jeu des mots en cascade Objectif: Encourager la réflexion rapi…"
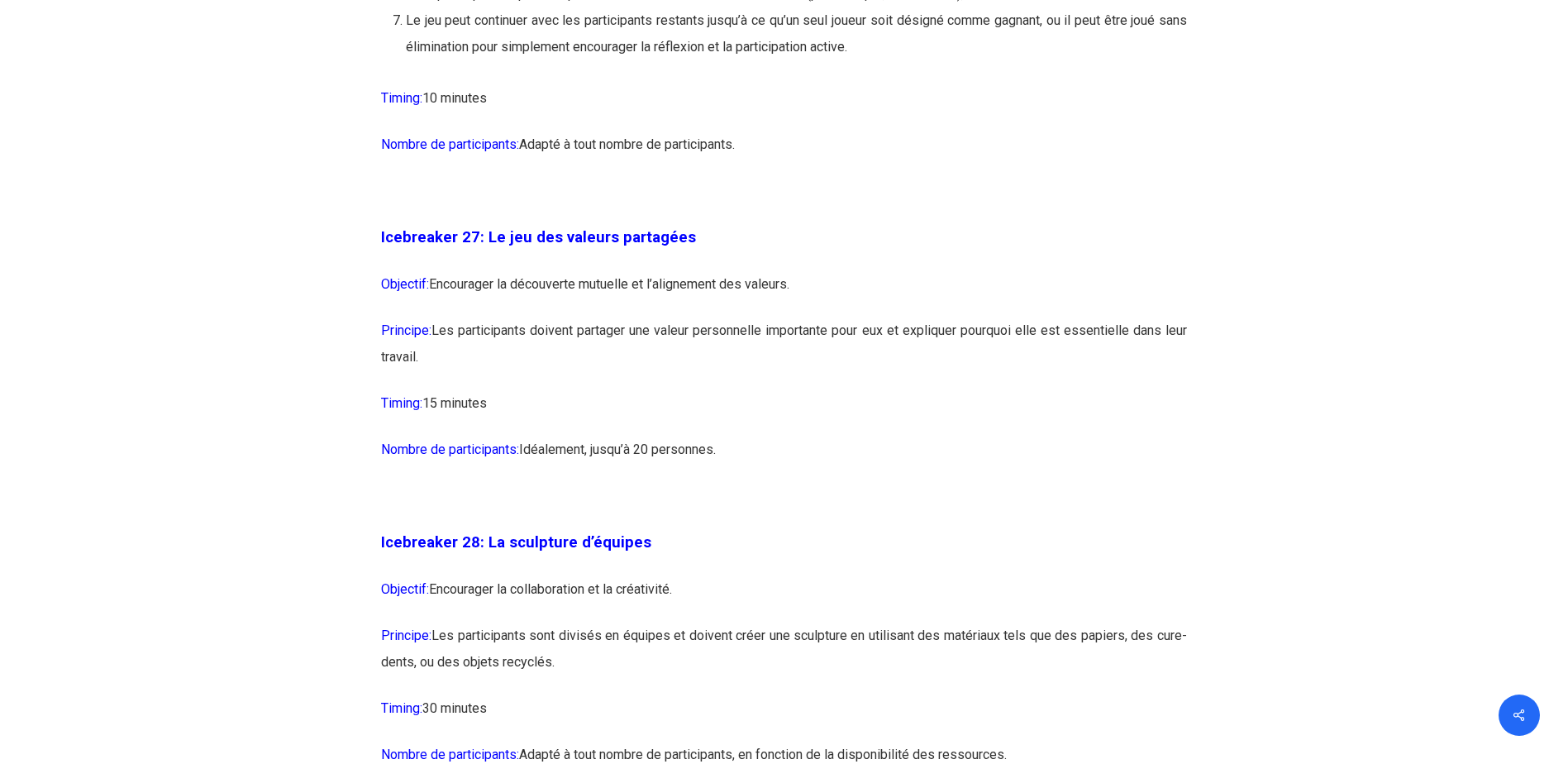
scroll to position [15018, 0]
click at [621, 389] on p "Principe: Les participants doivent partager une valeur personnelle importante p…" at bounding box center [784, 352] width 806 height 73
drag, startPoint x: 381, startPoint y: 314, endPoint x: 728, endPoint y: 526, distance: 406.6
drag, startPoint x: 728, startPoint y: 526, endPoint x: 669, endPoint y: 409, distance: 131.0
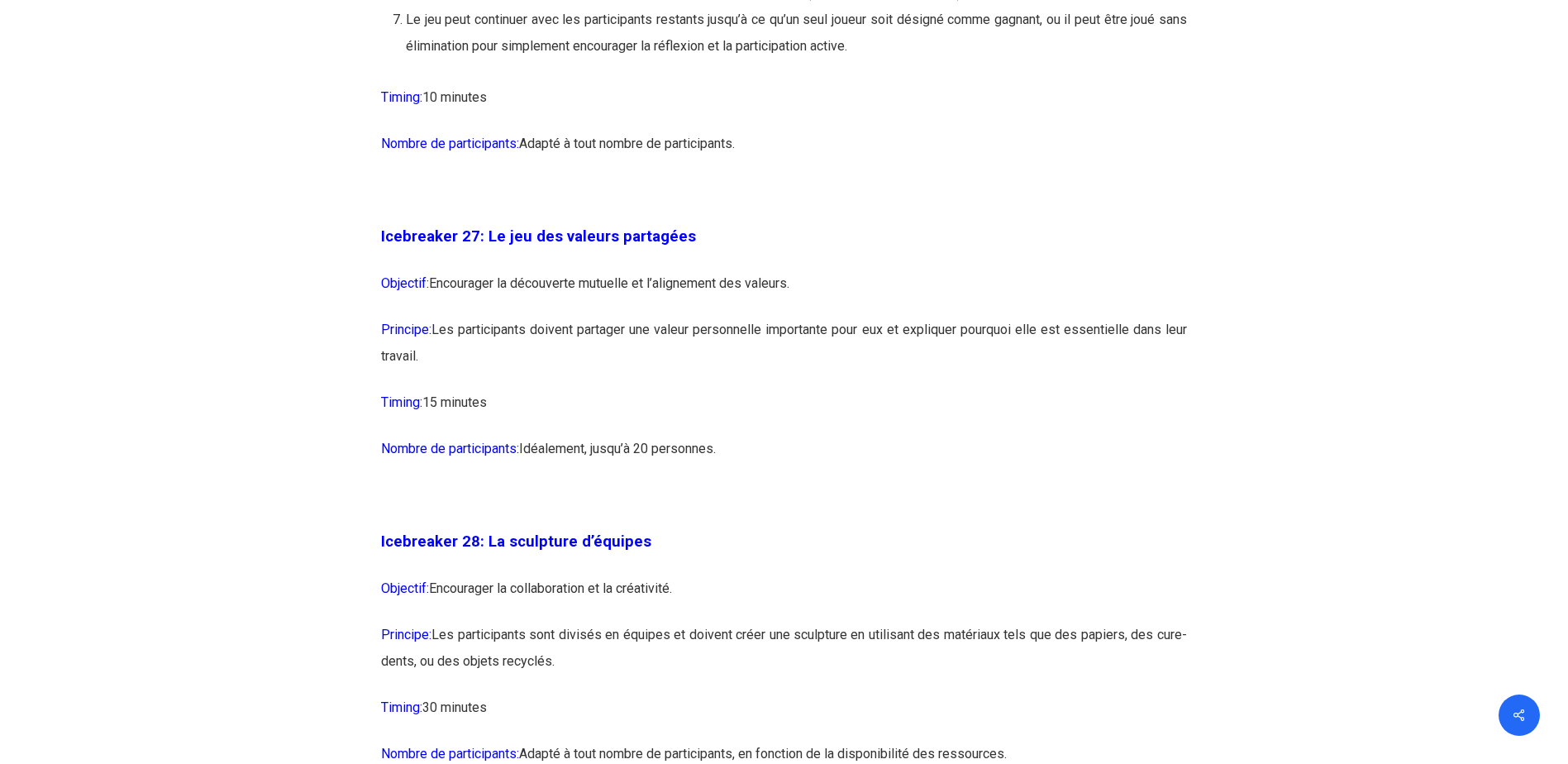
copy div "Icebreaker 27: Le jeu des valeurs partagées Objectif: Encourager la découverte …"
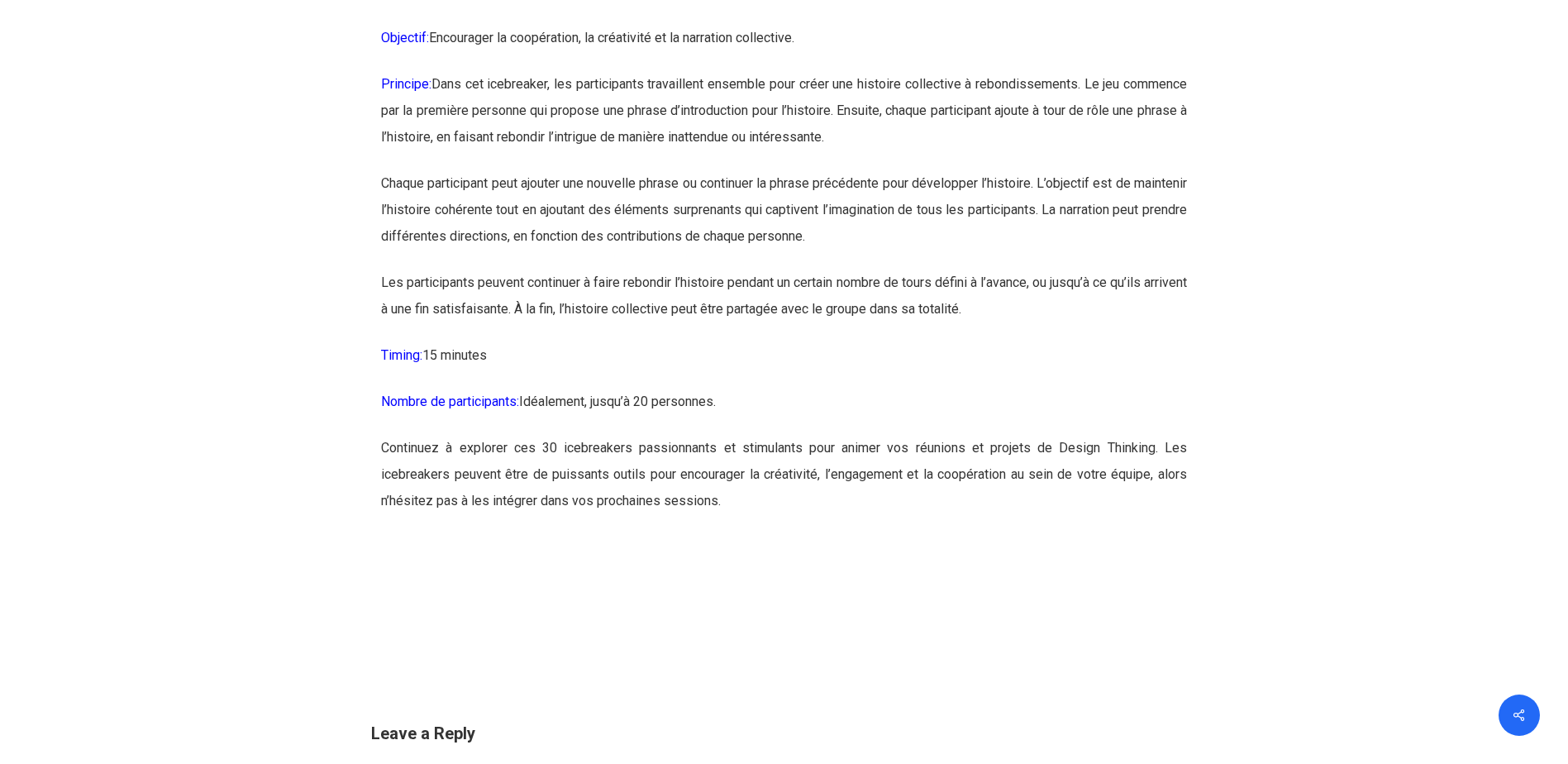
scroll to position [16671, 0]
